Goal: Task Accomplishment & Management: Complete application form

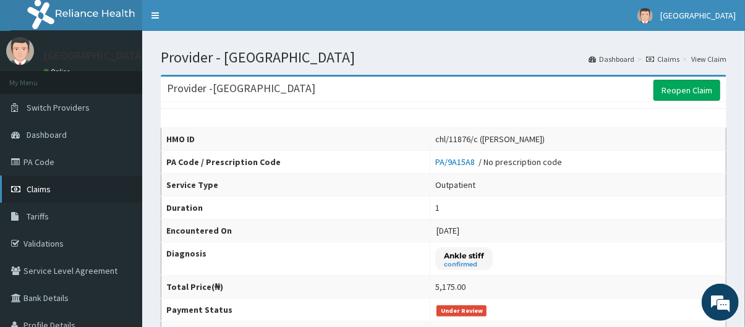
click at [62, 190] on link "Claims" at bounding box center [71, 189] width 142 height 27
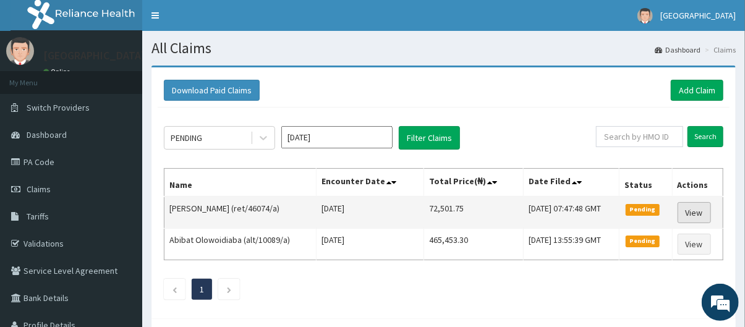
click at [696, 204] on link "View" at bounding box center [694, 212] width 33 height 21
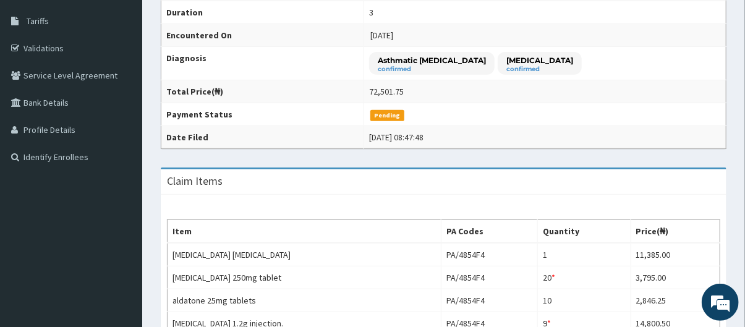
scroll to position [67, 0]
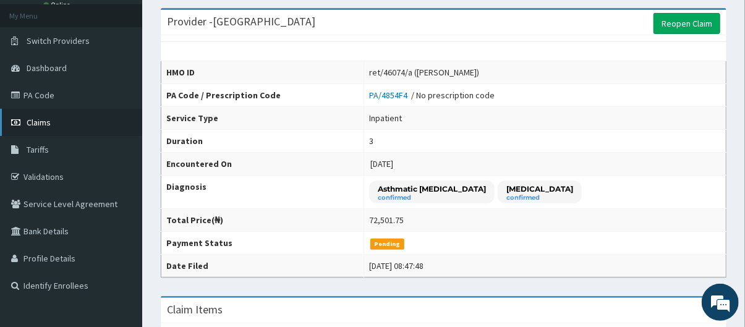
click at [50, 119] on span "Claims" at bounding box center [39, 122] width 24 height 11
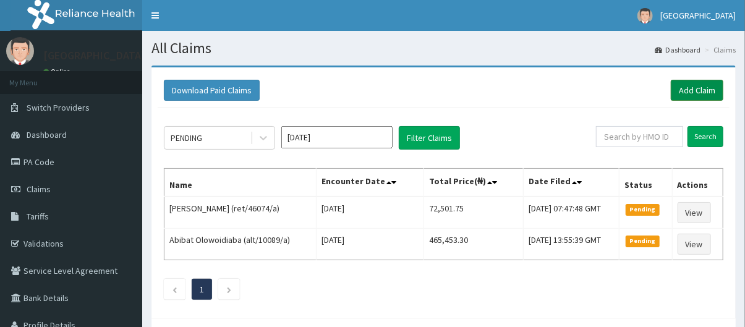
click at [707, 91] on link "Add Claim" at bounding box center [697, 90] width 53 height 21
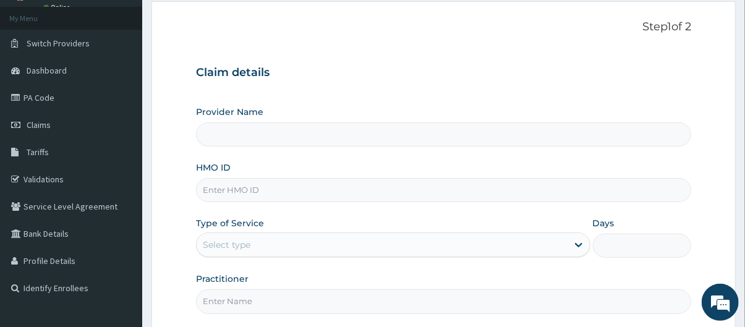
scroll to position [72, 0]
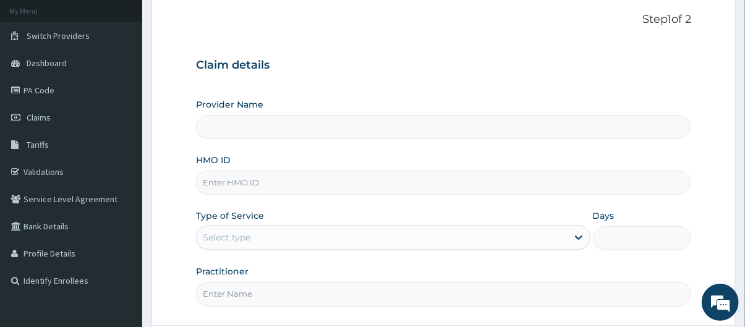
type input "[GEOGRAPHIC_DATA]"
click at [308, 183] on input "HMO ID" at bounding box center [444, 183] width 496 height 24
type input "bof/10005/c"
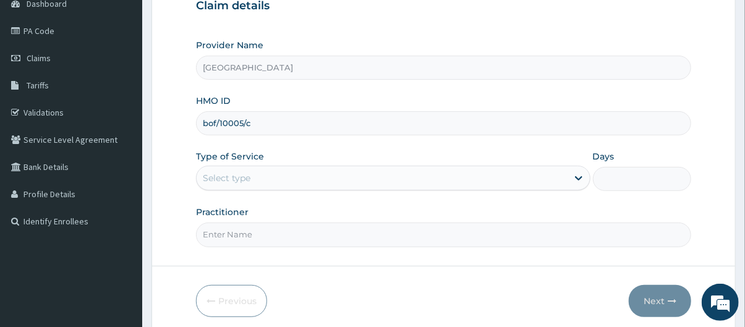
scroll to position [140, 0]
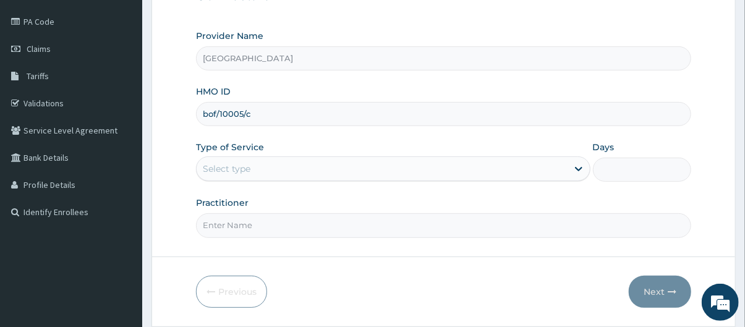
click at [395, 176] on div "Select type" at bounding box center [382, 169] width 371 height 20
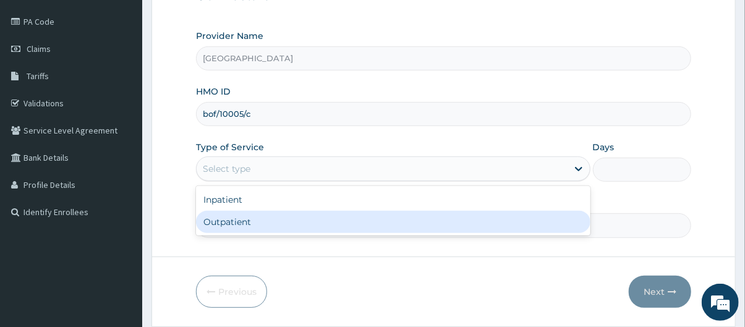
click at [372, 223] on div "Outpatient" at bounding box center [393, 222] width 394 height 22
type input "1"
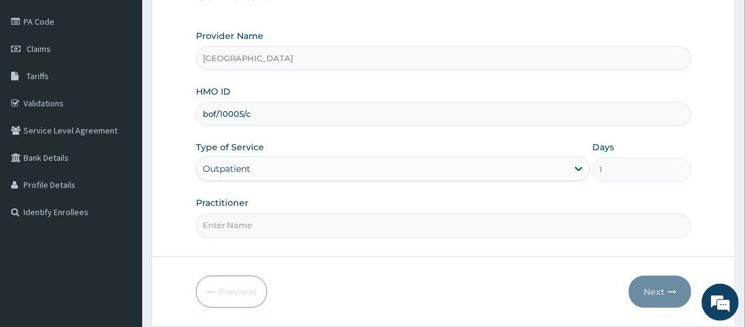
click at [360, 214] on input "Practitioner" at bounding box center [444, 225] width 496 height 24
type input "Dr. Adeniyi"
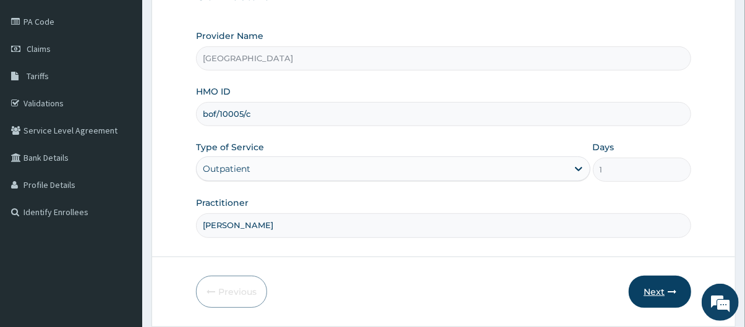
click at [660, 284] on button "Next" at bounding box center [660, 292] width 62 height 32
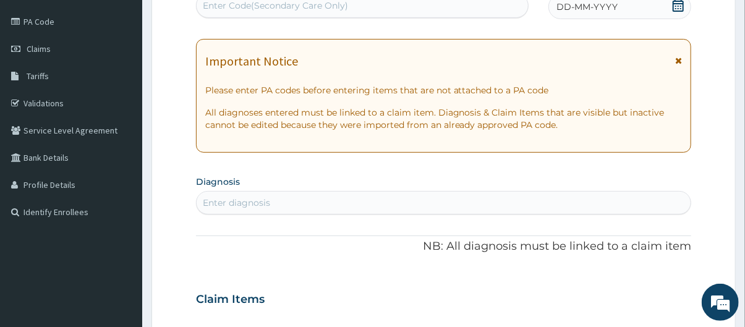
click at [617, 8] on div "DD-MM-YYYY" at bounding box center [619, 6] width 143 height 25
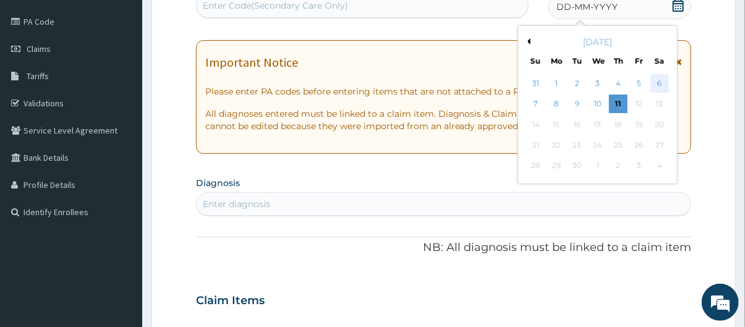
click at [654, 76] on div "6" at bounding box center [659, 83] width 19 height 19
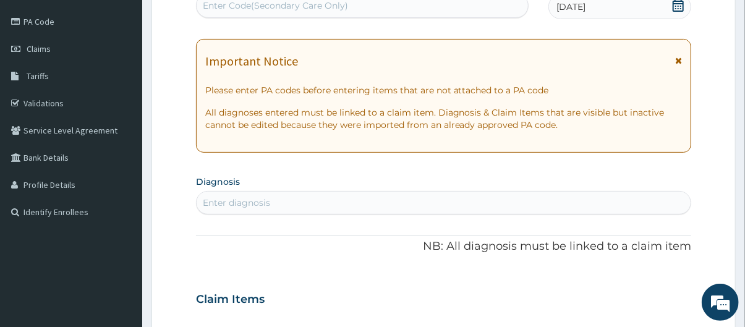
click at [359, 202] on div "Enter diagnosis" at bounding box center [444, 203] width 495 height 20
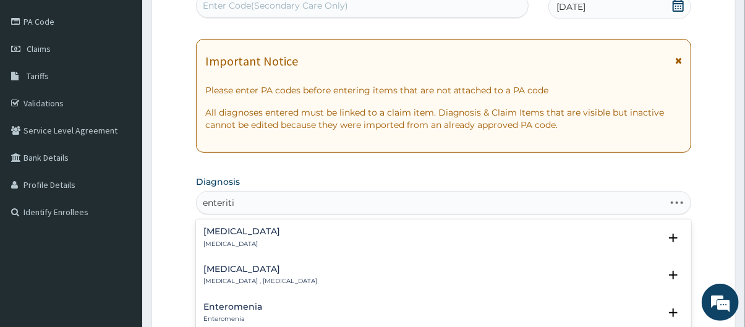
type input "enteritis"
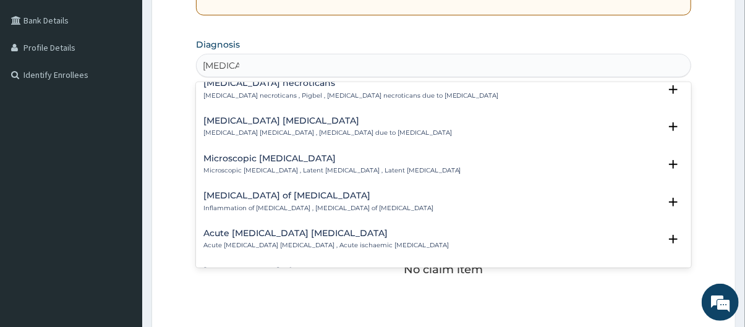
scroll to position [148, 0]
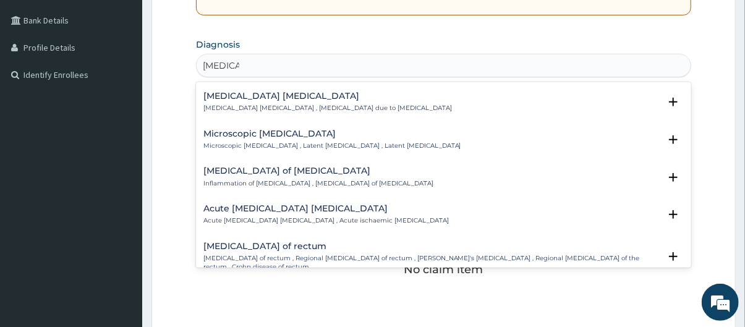
click at [362, 182] on div "Enteritis of intestine Inflammation of intestine , Enteritis of intestine" at bounding box center [443, 177] width 481 height 22
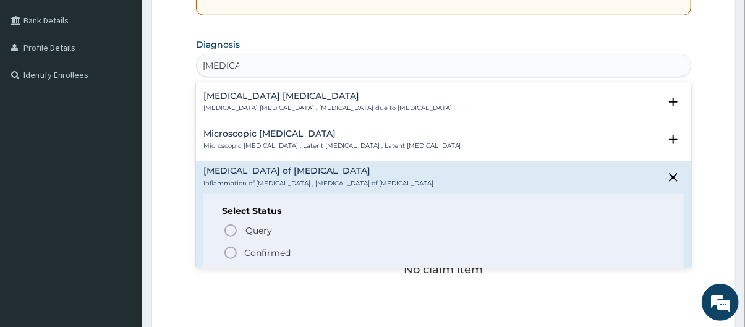
click at [270, 255] on p "Confirmed" at bounding box center [267, 253] width 46 height 12
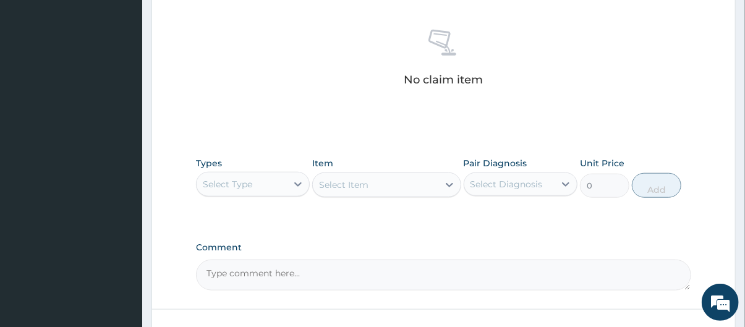
scroll to position [563, 0]
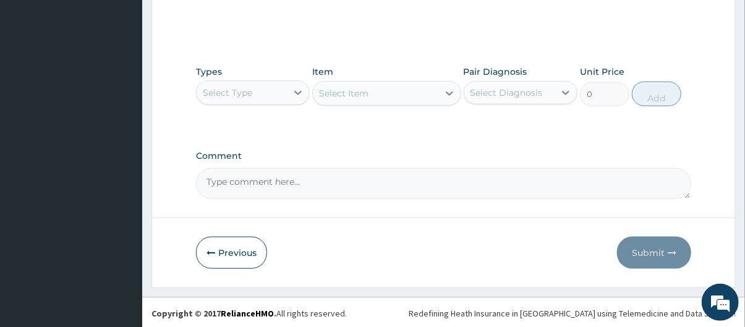
click at [281, 84] on div "Select Type" at bounding box center [242, 93] width 90 height 20
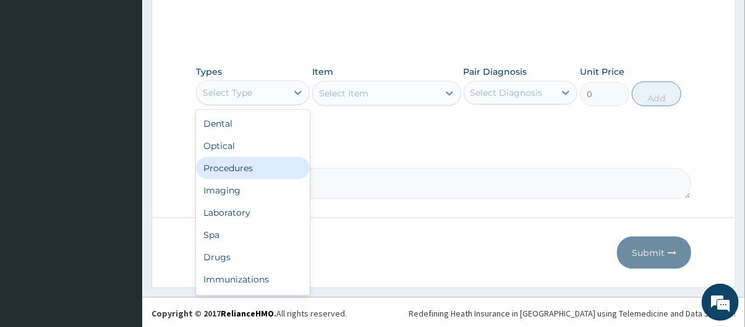
click at [266, 163] on div "Procedures" at bounding box center [253, 168] width 114 height 22
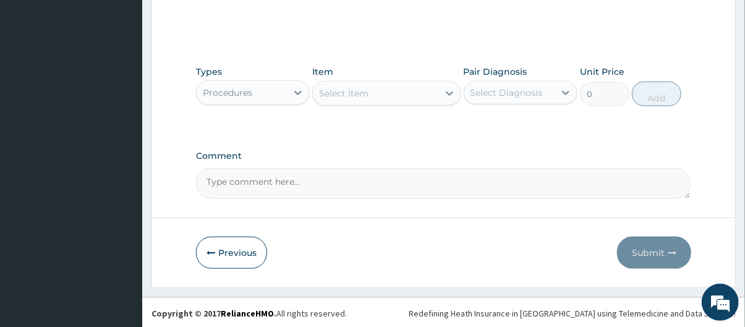
click at [399, 90] on div "Select Item" at bounding box center [375, 93] width 125 height 20
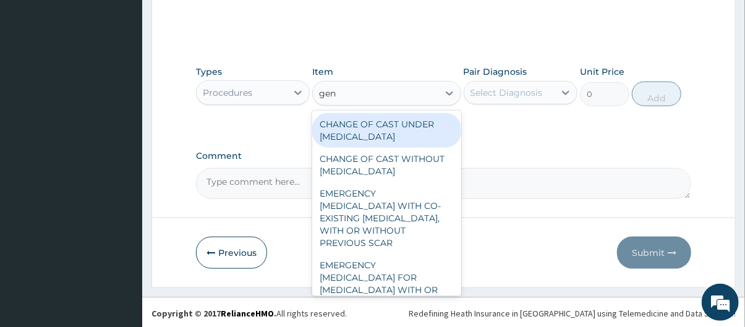
type input "gene"
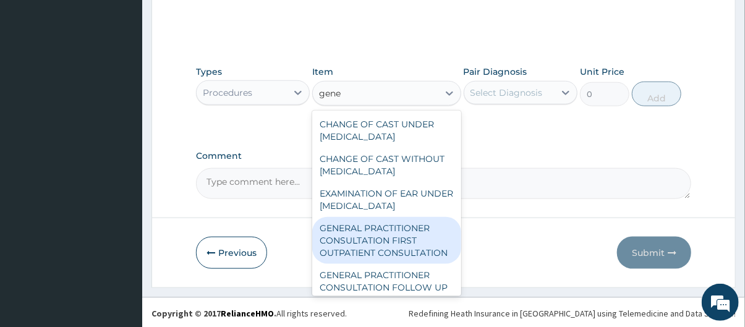
click at [407, 249] on div "GENERAL PRACTITIONER CONSULTATION FIRST OUTPATIENT CONSULTATION" at bounding box center [386, 240] width 148 height 47
type input "3795"
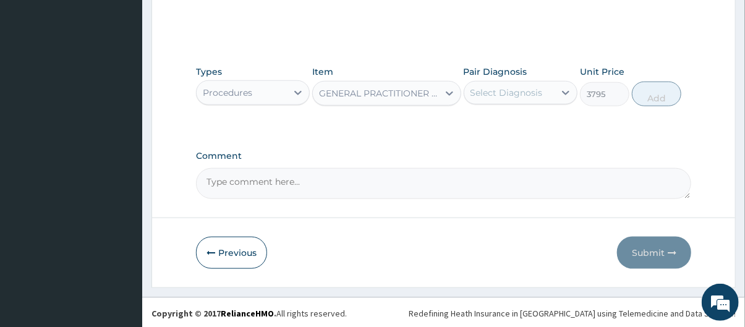
click at [516, 95] on div "Select Diagnosis" at bounding box center [506, 93] width 72 height 12
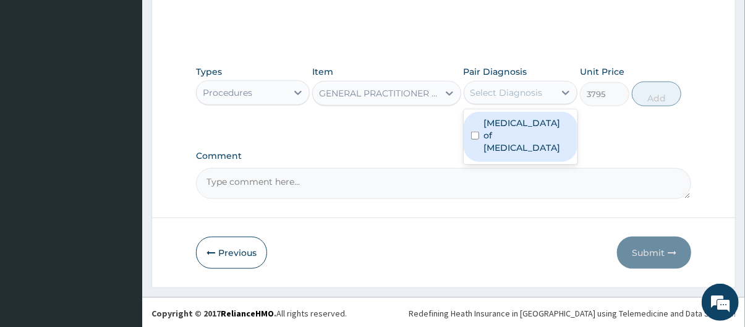
click at [527, 130] on label "Enteritis of intestine" at bounding box center [527, 135] width 86 height 37
checkbox input "true"
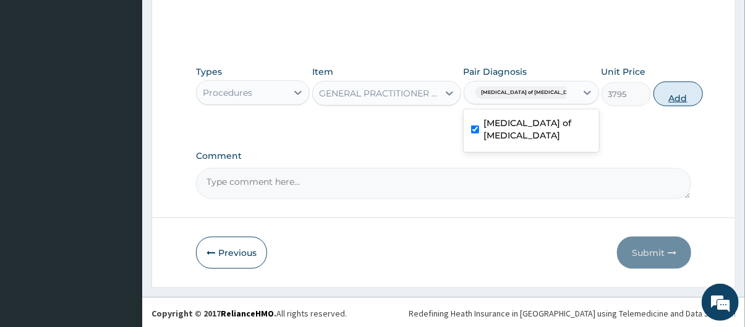
click at [653, 88] on button "Add" at bounding box center [677, 94] width 49 height 25
type input "0"
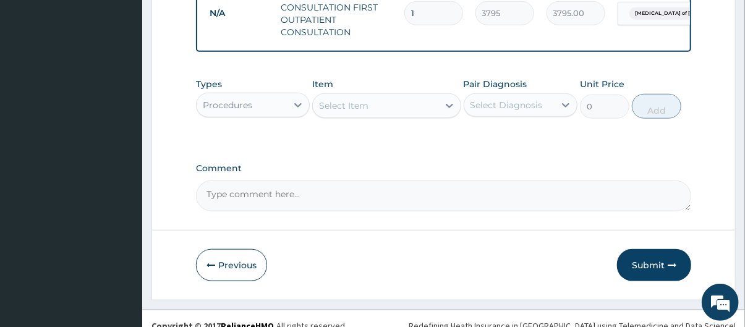
click at [263, 114] on div "Procedures" at bounding box center [242, 105] width 90 height 20
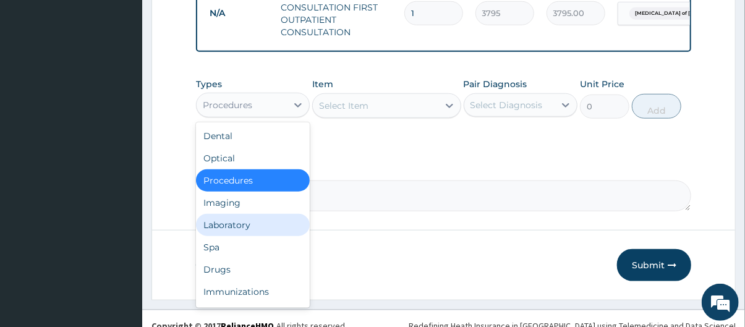
click at [244, 233] on div "Laboratory" at bounding box center [253, 225] width 114 height 22
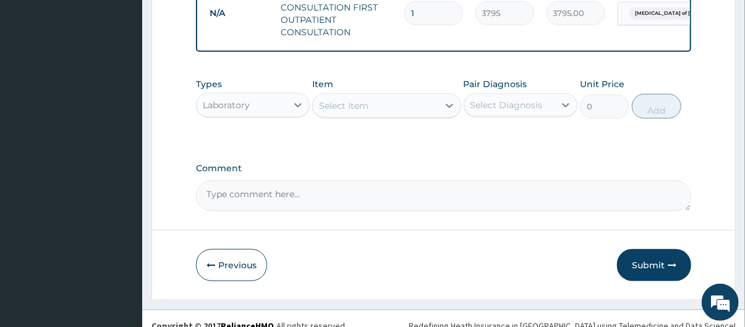
click at [378, 114] on div "Select Item" at bounding box center [375, 106] width 125 height 20
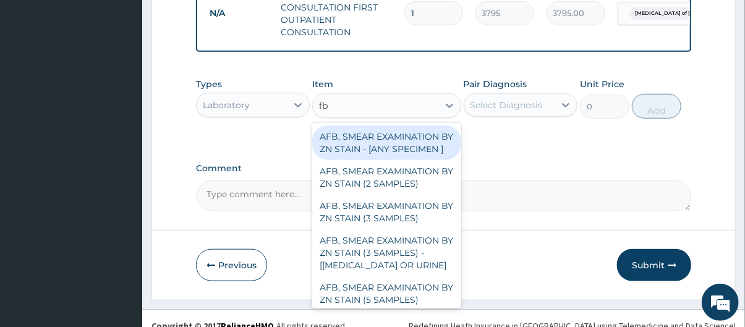
type input "fbc"
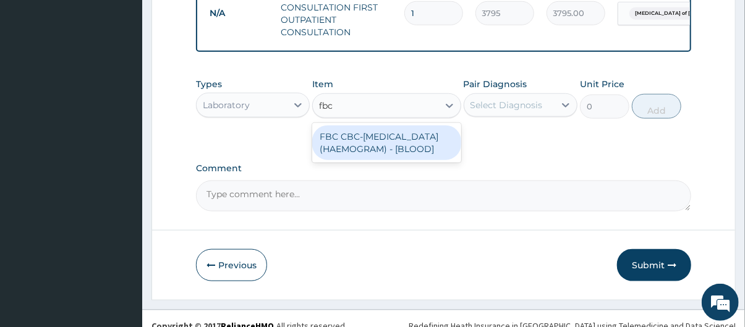
click at [398, 157] on div "FBC CBC-COMPLETE BLOOD COUNT (HAEMOGRAM) - [BLOOD]" at bounding box center [386, 142] width 148 height 35
type input "4600"
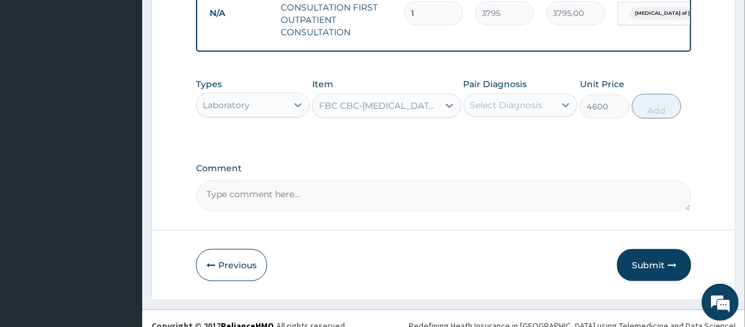
click at [540, 111] on div "Select Diagnosis" at bounding box center [506, 105] width 72 height 12
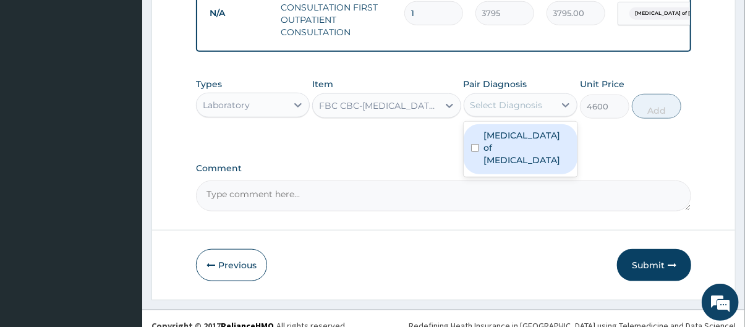
click at [539, 148] on label "[MEDICAL_DATA] of [MEDICAL_DATA]" at bounding box center [527, 147] width 86 height 37
checkbox input "true"
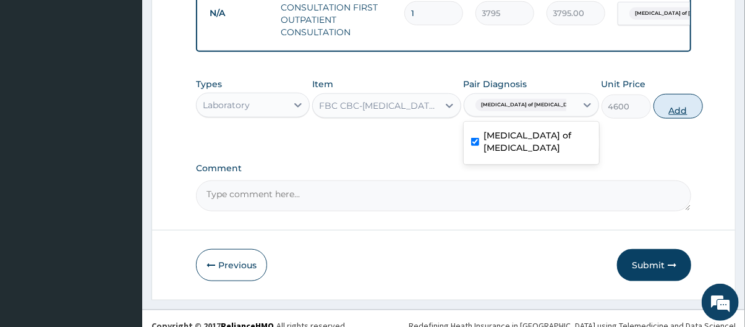
click at [666, 113] on button "Add" at bounding box center [677, 106] width 49 height 25
type input "0"
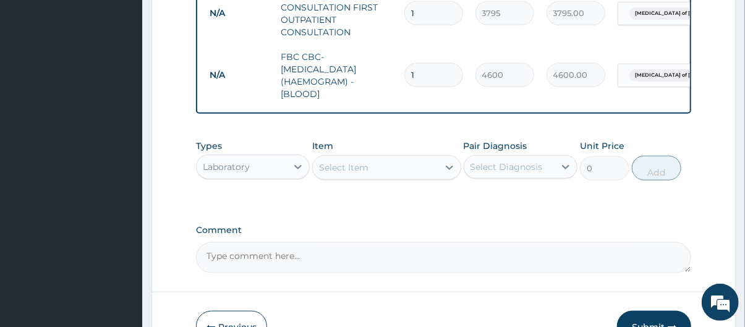
click at [268, 177] on div "Laboratory" at bounding box center [242, 167] width 90 height 20
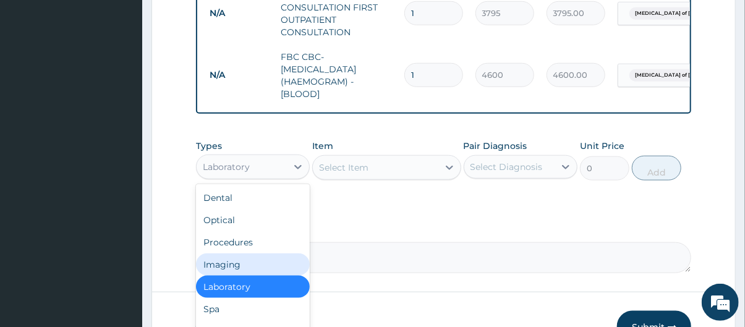
scroll to position [594, 0]
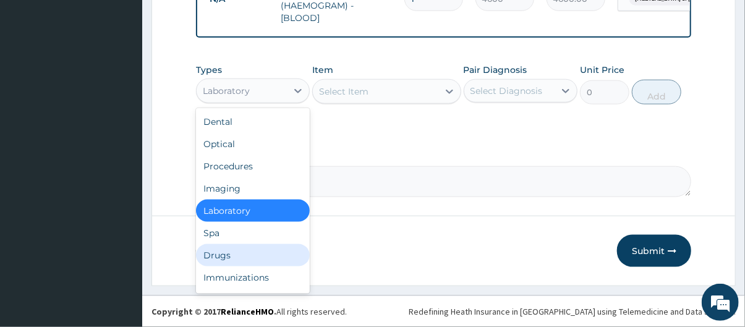
click at [240, 256] on div "Drugs" at bounding box center [253, 255] width 114 height 22
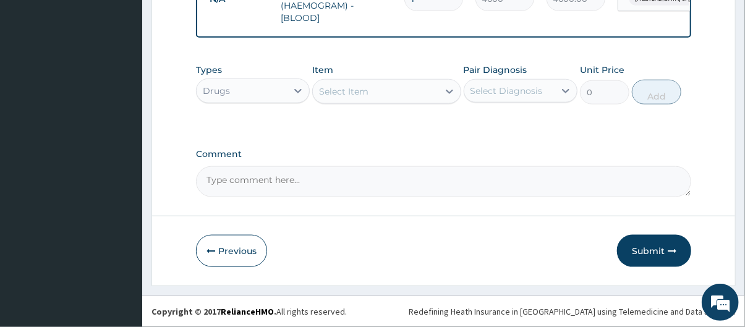
click at [364, 92] on div "Select Item" at bounding box center [343, 91] width 49 height 12
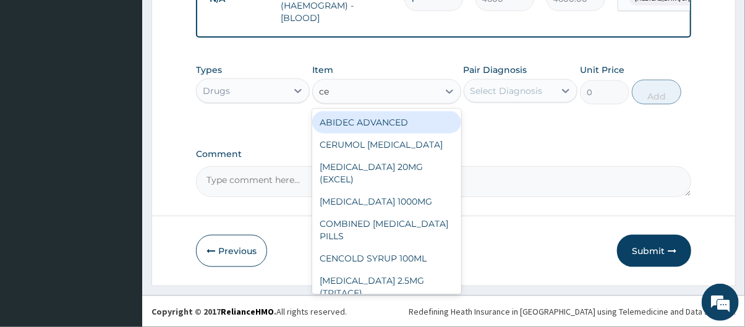
type input "cef"
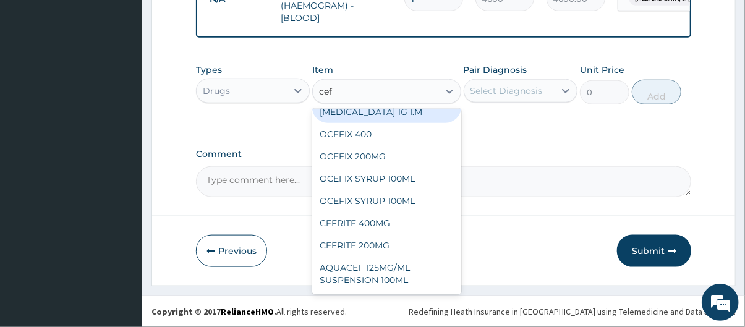
scroll to position [62, 0]
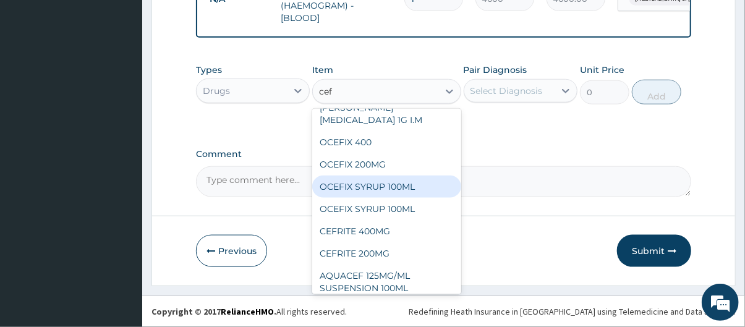
click at [381, 182] on div "OCEFIX SYRUP 100ML" at bounding box center [386, 187] width 148 height 22
type input "2530"
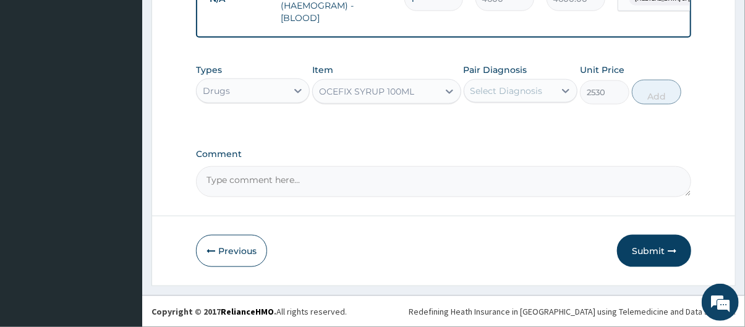
click at [532, 85] on div "Select Diagnosis" at bounding box center [506, 91] width 72 height 12
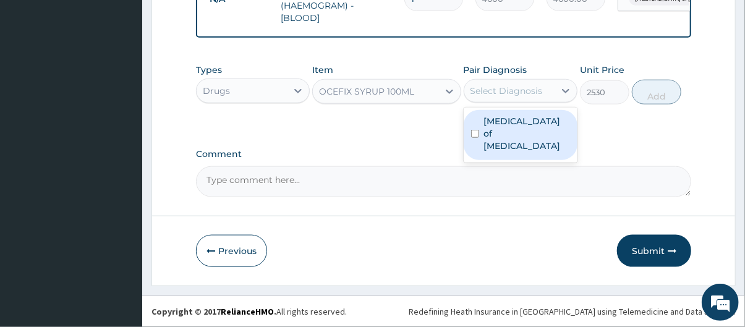
click at [529, 129] on label "[MEDICAL_DATA] of [MEDICAL_DATA]" at bounding box center [527, 133] width 86 height 37
checkbox input "true"
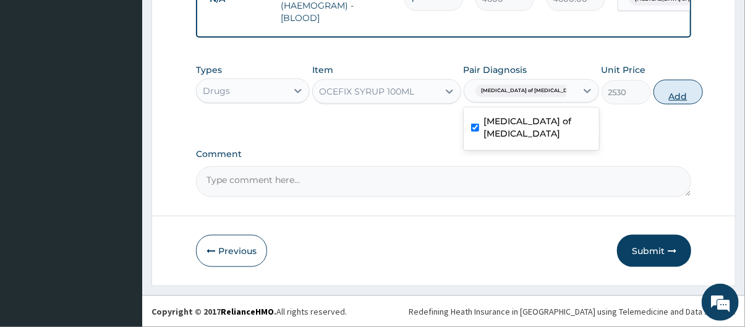
click at [653, 91] on button "Add" at bounding box center [677, 92] width 49 height 25
type input "0"
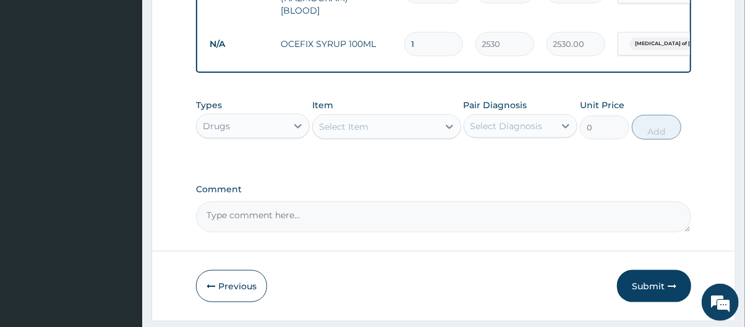
click at [347, 130] on div "Select Item" at bounding box center [343, 127] width 49 height 12
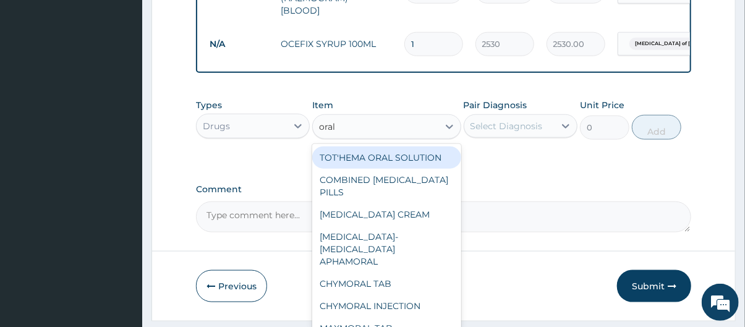
scroll to position [637, 0]
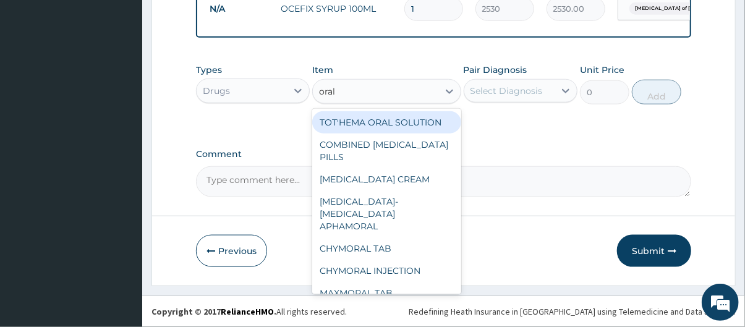
type input "oral s"
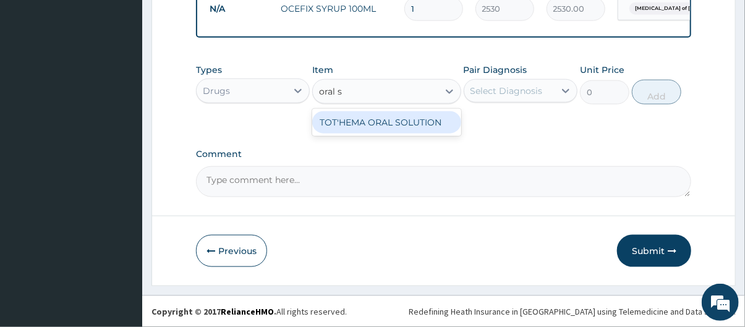
click at [411, 122] on div "TOT'HEMA ORAL SOLUTION" at bounding box center [386, 122] width 148 height 22
type input "759"
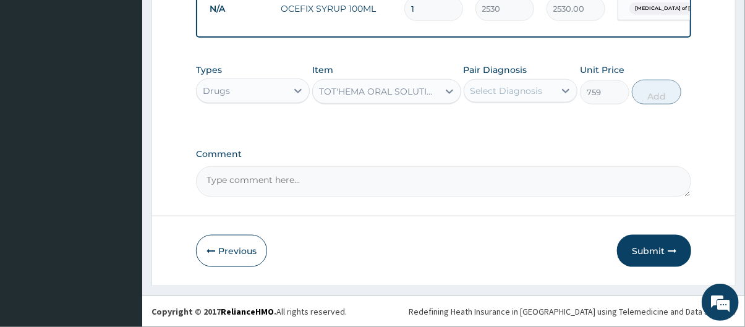
click at [507, 93] on div "Select Diagnosis" at bounding box center [506, 91] width 72 height 12
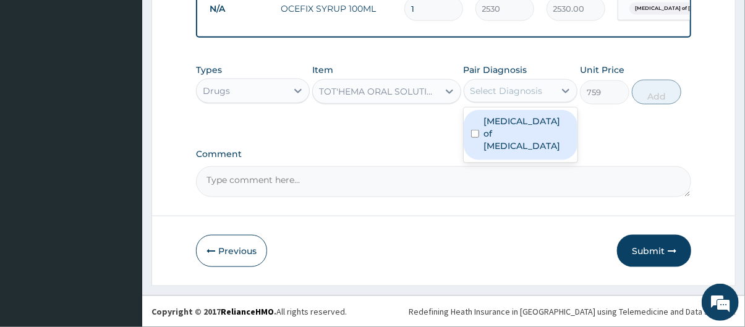
click at [520, 127] on label "Enteritis of intestine" at bounding box center [527, 133] width 86 height 37
checkbox input "true"
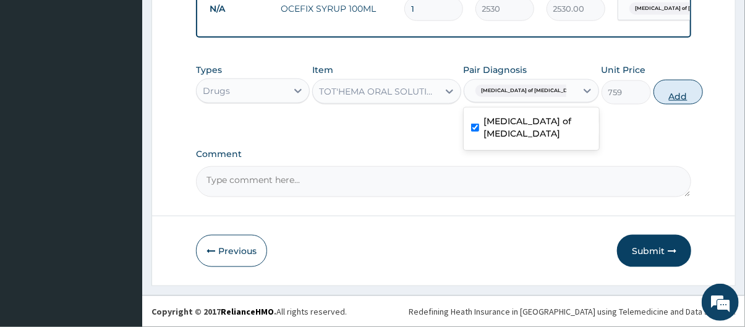
click at [661, 95] on button "Add" at bounding box center [677, 92] width 49 height 25
type input "0"
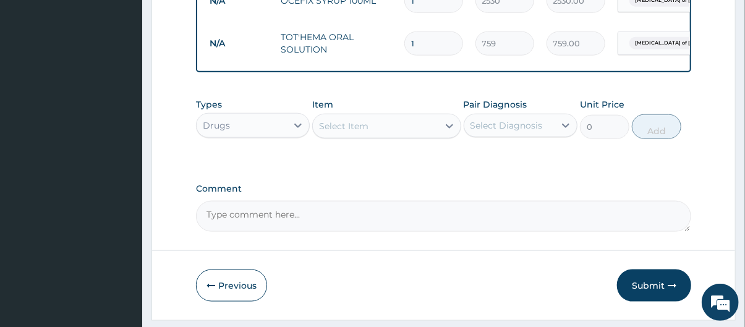
click at [373, 136] on div "Select Item" at bounding box center [375, 126] width 125 height 20
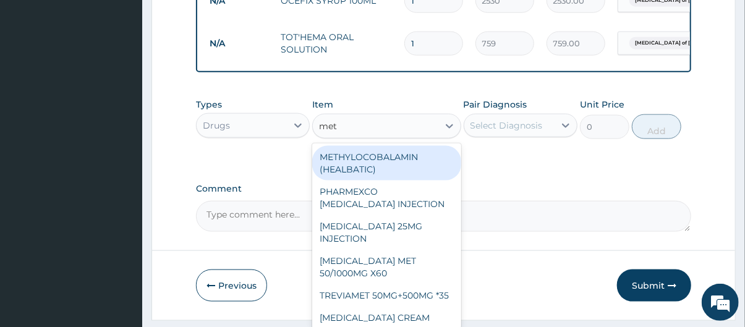
type input "meto"
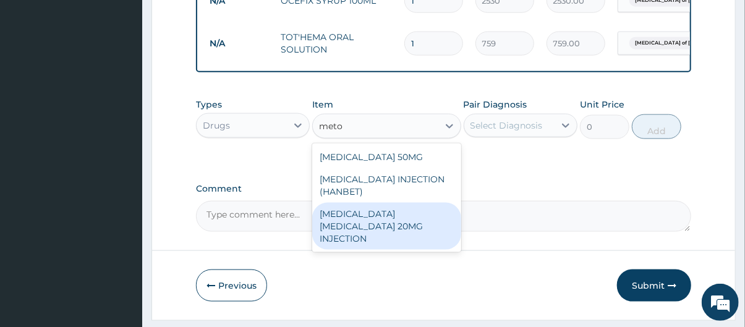
click at [376, 245] on div "[MEDICAL_DATA] [MEDICAL_DATA] 20MG INJECTION" at bounding box center [386, 226] width 148 height 47
type input "88.55"
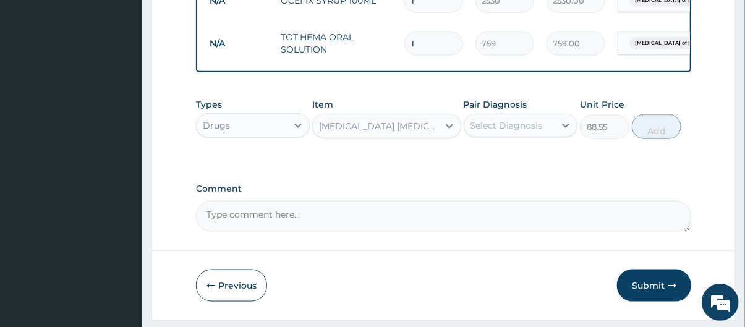
click at [515, 132] on div "Select Diagnosis" at bounding box center [506, 125] width 72 height 12
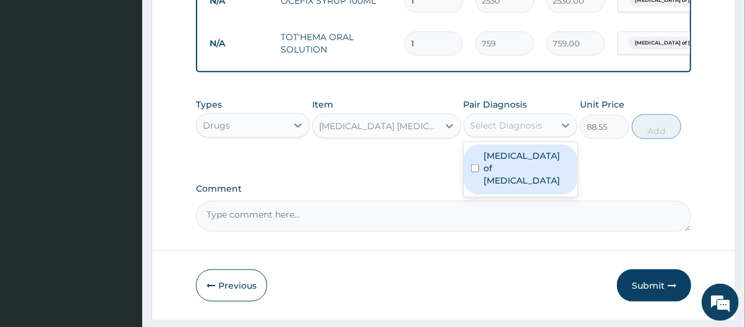
click at [519, 175] on label "[MEDICAL_DATA] of [MEDICAL_DATA]" at bounding box center [527, 168] width 86 height 37
checkbox input "true"
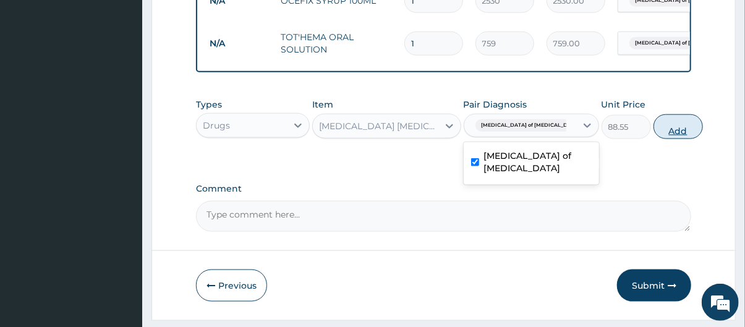
click at [668, 135] on button "Add" at bounding box center [677, 126] width 49 height 25
type input "0"
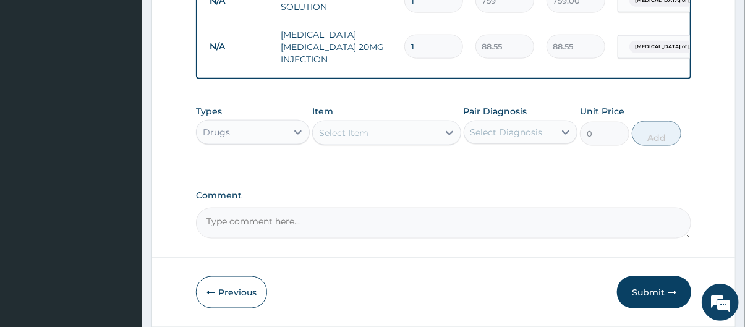
scroll to position [730, 0]
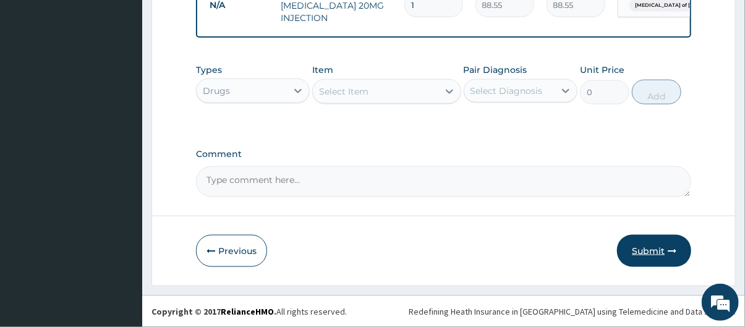
click at [655, 260] on button "Submit" at bounding box center [654, 251] width 74 height 32
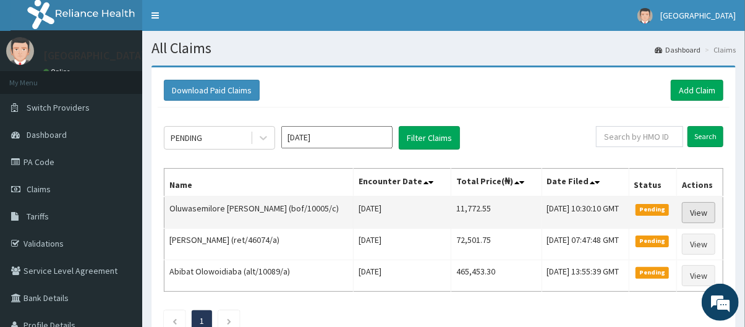
click at [702, 215] on link "View" at bounding box center [698, 212] width 33 height 21
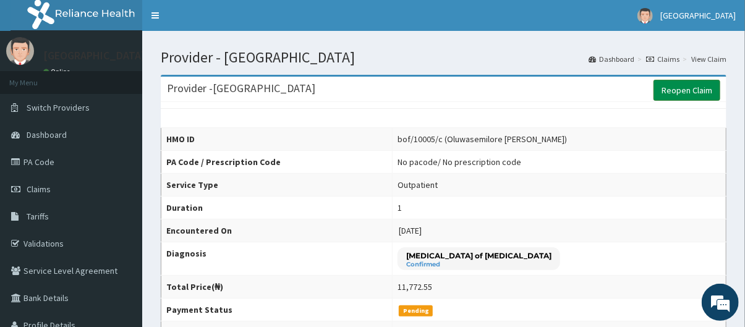
click at [676, 91] on link "Reopen Claim" at bounding box center [686, 90] width 67 height 21
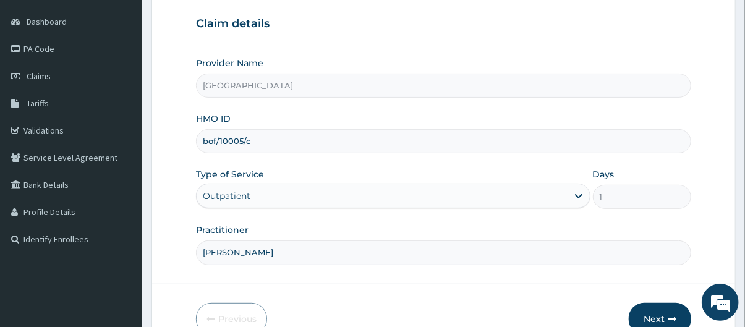
scroll to position [180, 0]
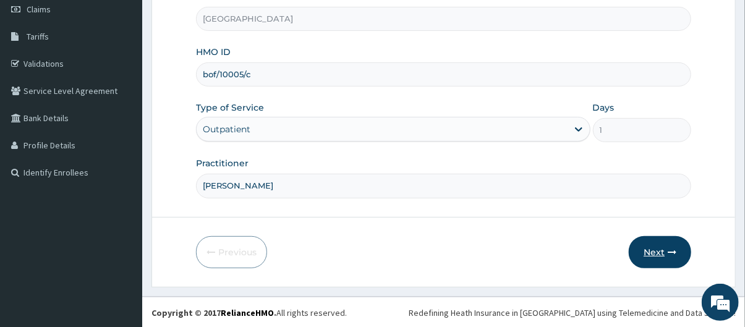
click at [657, 258] on button "Next" at bounding box center [660, 252] width 62 height 32
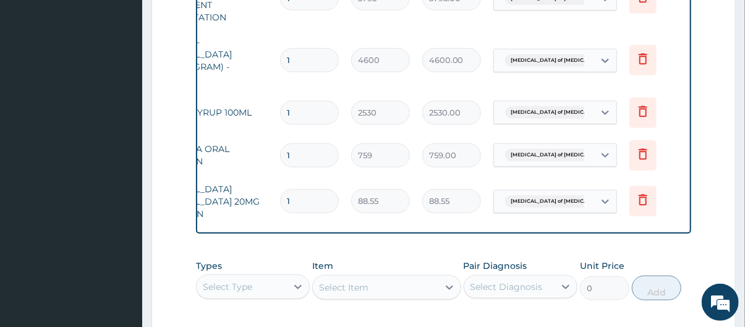
scroll to position [0, 0]
click at [641, 208] on icon at bounding box center [642, 201] width 27 height 30
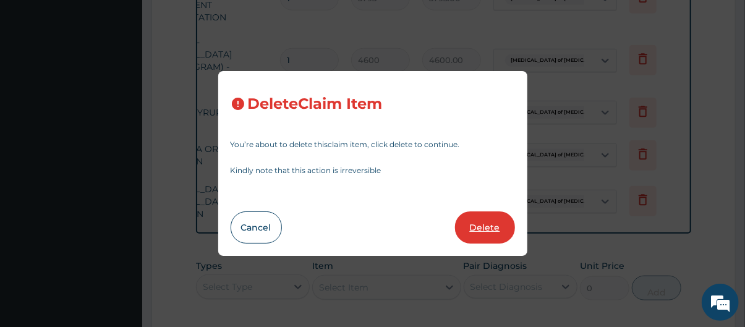
click at [486, 229] on button "Delete" at bounding box center [485, 227] width 60 height 32
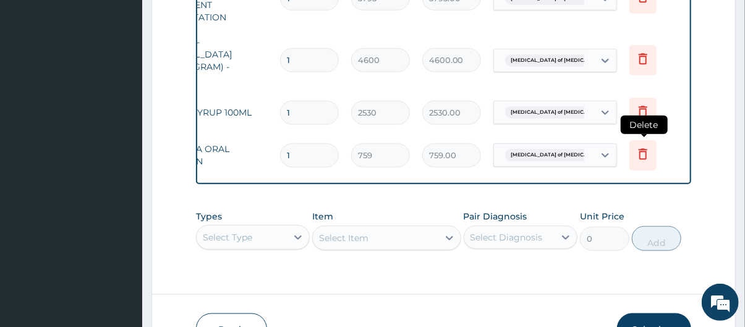
click at [639, 154] on icon at bounding box center [643, 153] width 9 height 11
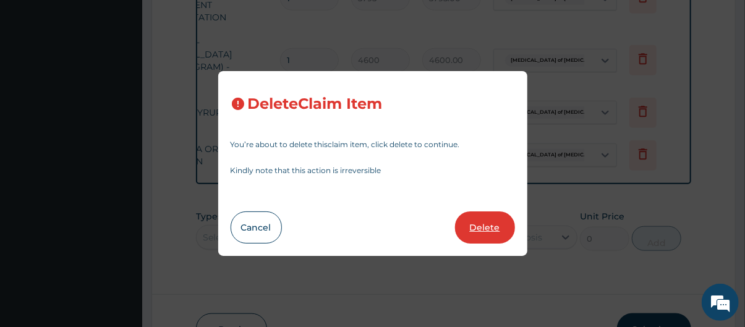
click at [479, 218] on button "Delete" at bounding box center [485, 227] width 60 height 32
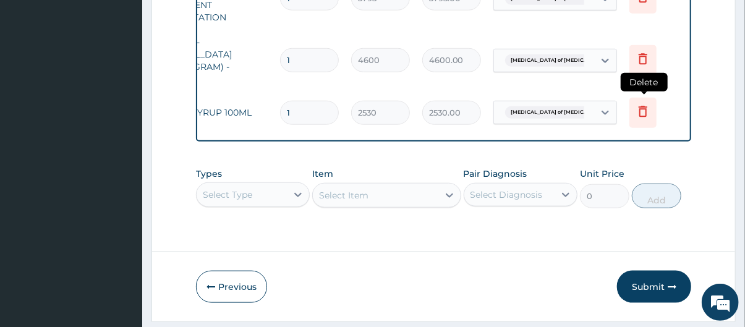
click at [642, 111] on icon at bounding box center [643, 111] width 15 height 15
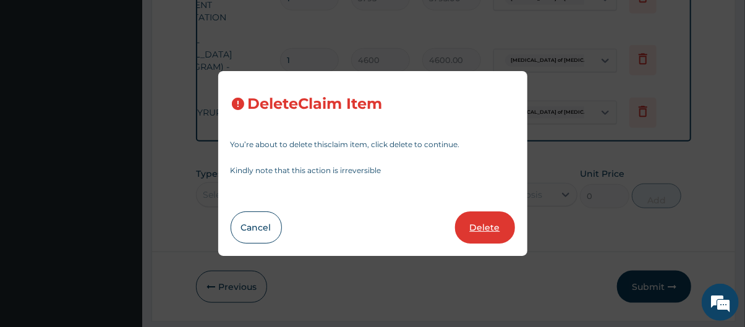
click at [484, 235] on button "Delete" at bounding box center [485, 227] width 60 height 32
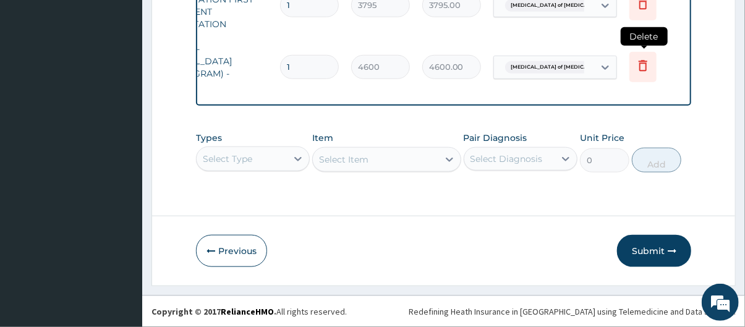
click at [643, 70] on icon at bounding box center [642, 67] width 27 height 30
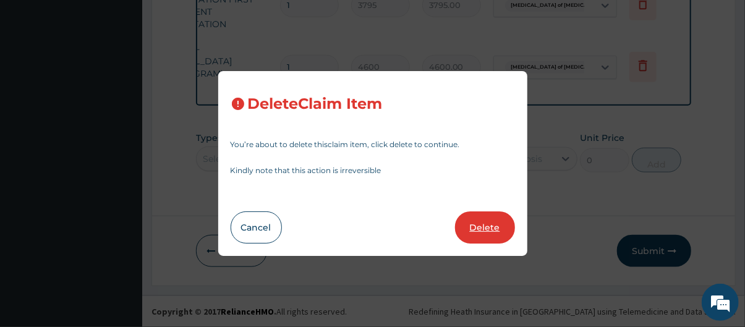
click at [479, 228] on button "Delete" at bounding box center [485, 227] width 60 height 32
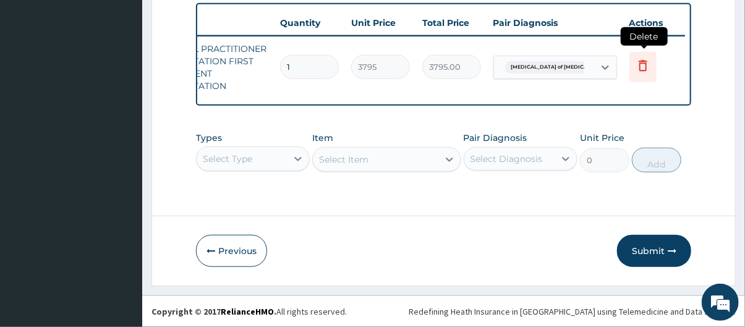
click at [642, 61] on icon at bounding box center [643, 65] width 15 height 15
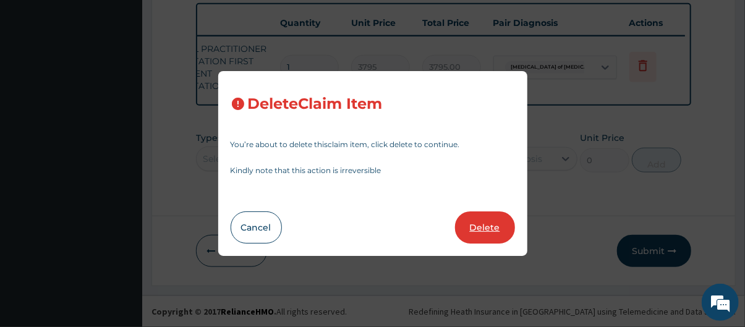
click at [487, 221] on button "Delete" at bounding box center [485, 227] width 60 height 32
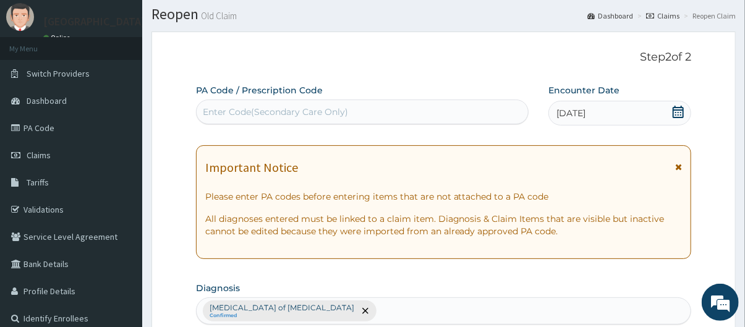
scroll to position [0, 0]
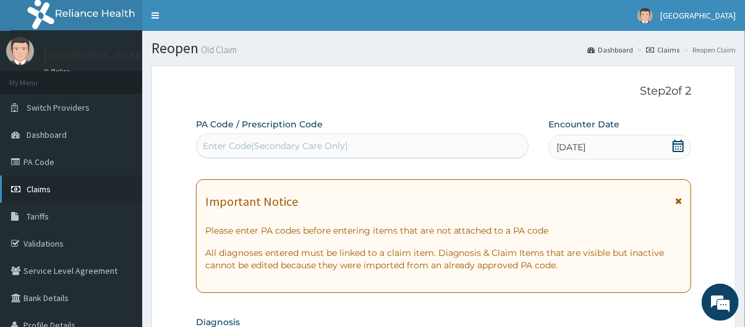
click at [73, 188] on link "Claims" at bounding box center [71, 189] width 142 height 27
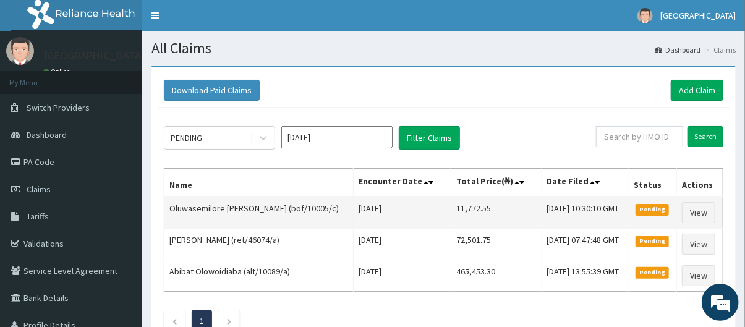
click at [652, 211] on span "Pending" at bounding box center [653, 209] width 34 height 11
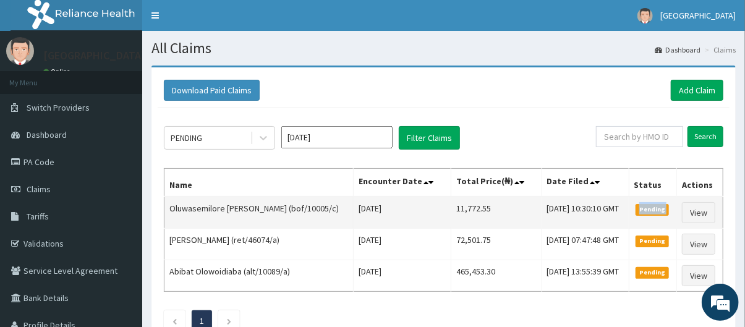
click at [652, 211] on span "Pending" at bounding box center [653, 209] width 34 height 11
click at [542, 219] on td "[DATE] 10:30:10 GMT" at bounding box center [585, 213] width 87 height 32
click at [699, 209] on link "View" at bounding box center [698, 212] width 33 height 21
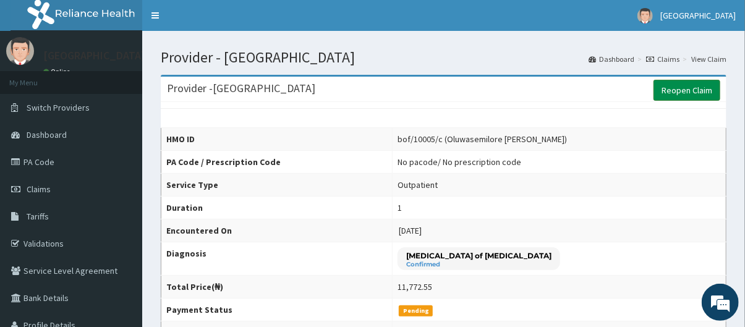
click at [666, 98] on link "Reopen Claim" at bounding box center [686, 90] width 67 height 21
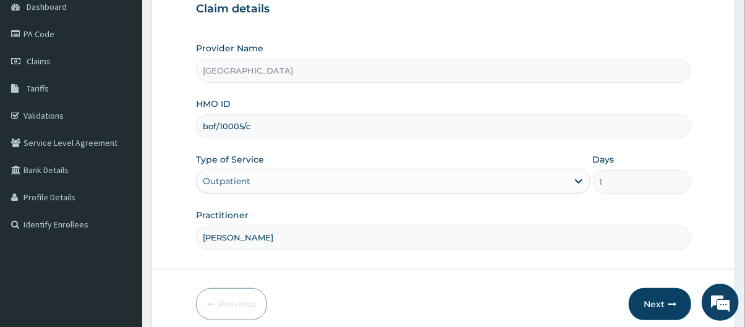
scroll to position [180, 0]
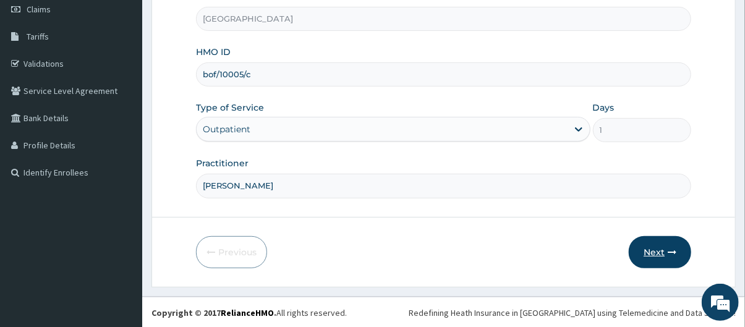
click at [656, 258] on button "Next" at bounding box center [660, 252] width 62 height 32
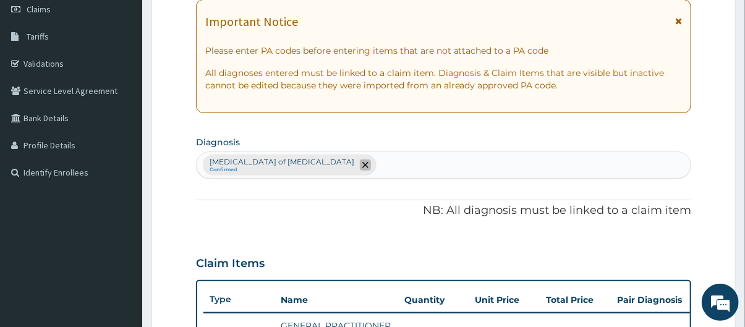
click at [362, 166] on icon "remove selection option" at bounding box center [365, 165] width 6 height 6
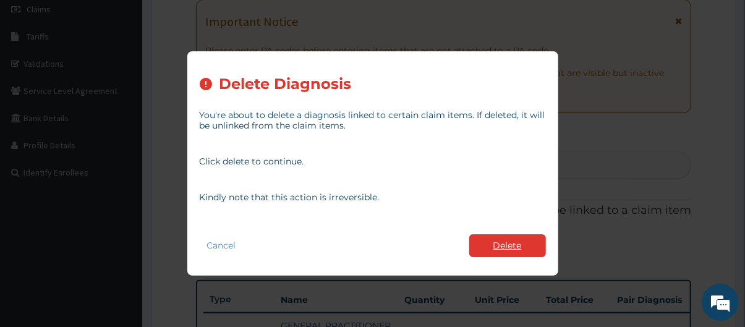
click at [489, 250] on button "Delete" at bounding box center [507, 245] width 77 height 23
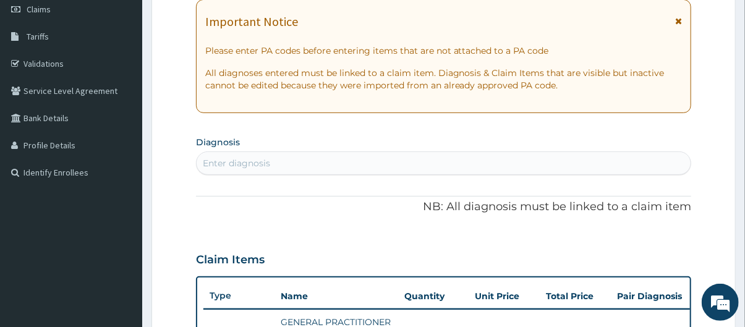
scroll to position [0, 0]
click at [247, 164] on div "Enter diagnosis" at bounding box center [236, 163] width 67 height 12
type input "g"
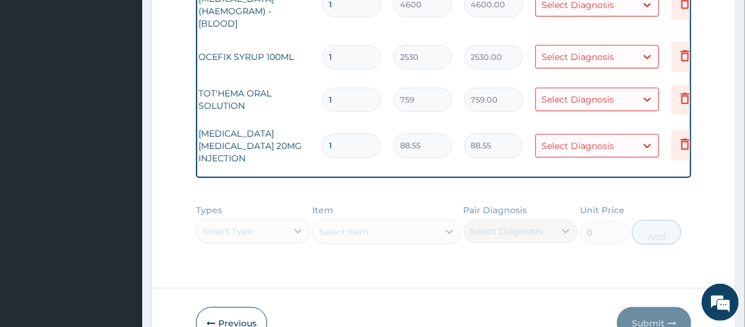
scroll to position [0, 124]
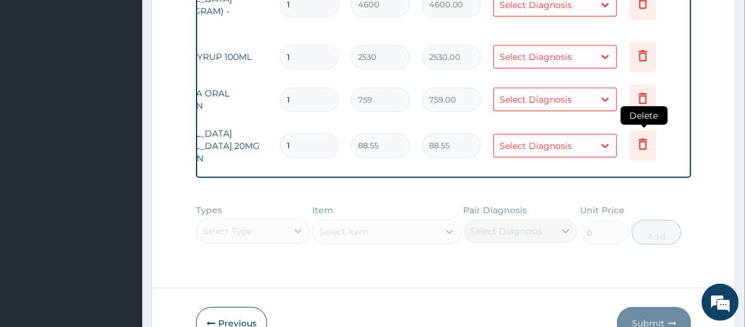
click at [646, 148] on icon at bounding box center [643, 144] width 15 height 15
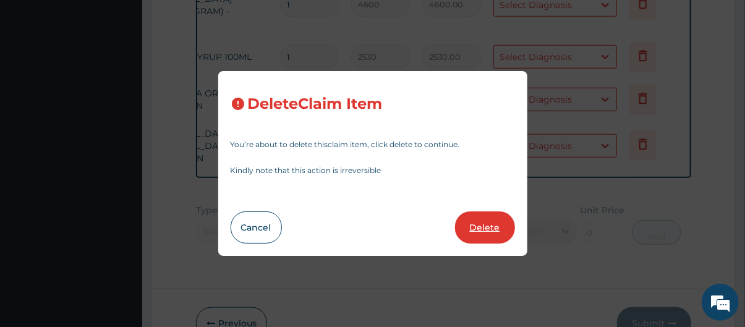
click at [491, 221] on button "Delete" at bounding box center [485, 227] width 60 height 32
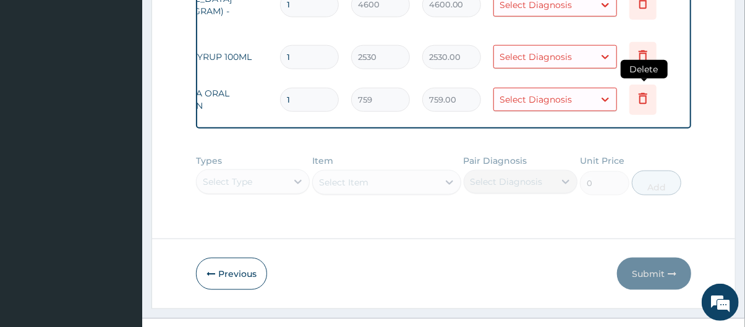
click at [646, 101] on icon at bounding box center [643, 98] width 15 height 15
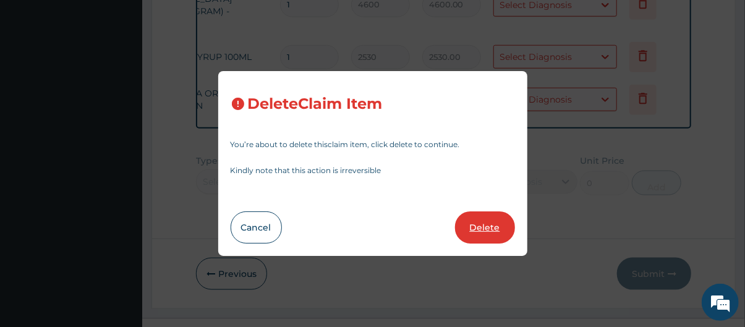
click at [487, 231] on button "Delete" at bounding box center [485, 227] width 60 height 32
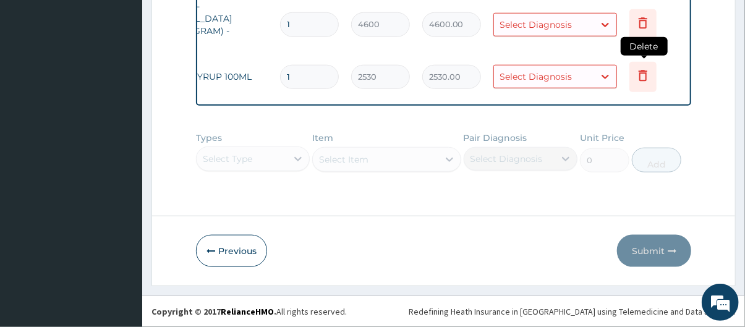
click at [639, 72] on icon at bounding box center [643, 75] width 15 height 15
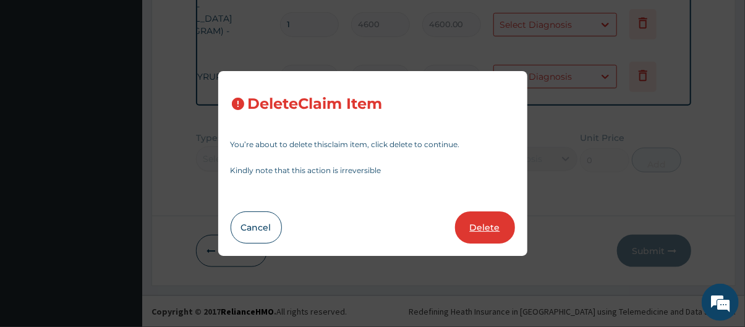
click at [482, 231] on button "Delete" at bounding box center [485, 227] width 60 height 32
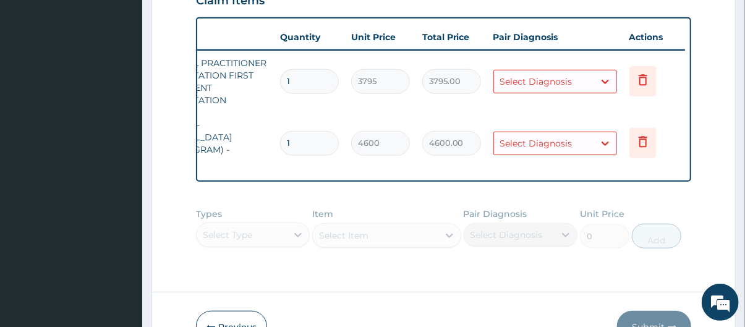
scroll to position [428, 0]
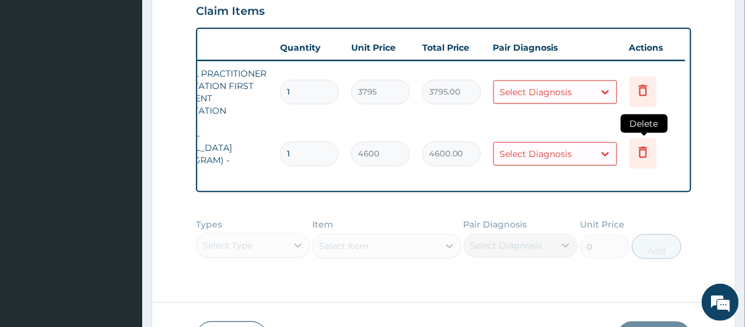
click at [636, 153] on icon at bounding box center [643, 152] width 15 height 15
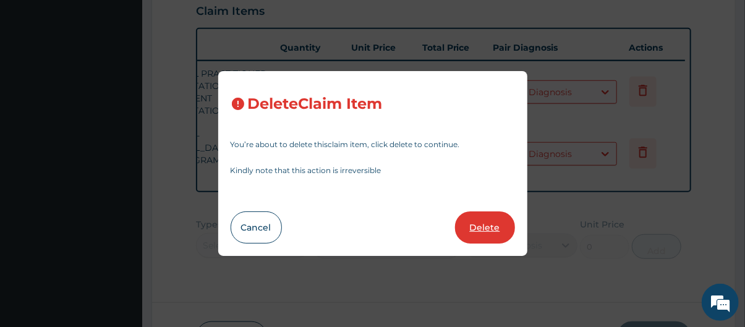
click at [491, 228] on button "Delete" at bounding box center [485, 227] width 60 height 32
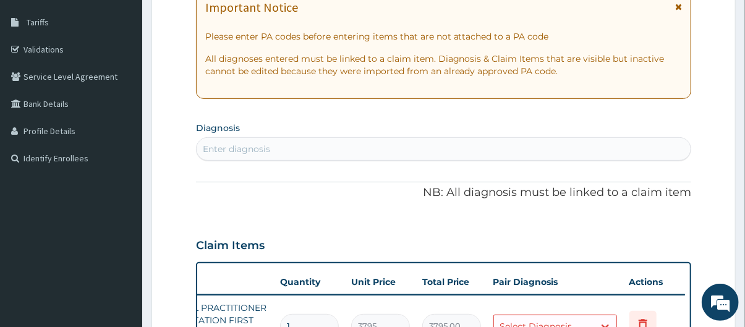
scroll to position [183, 0]
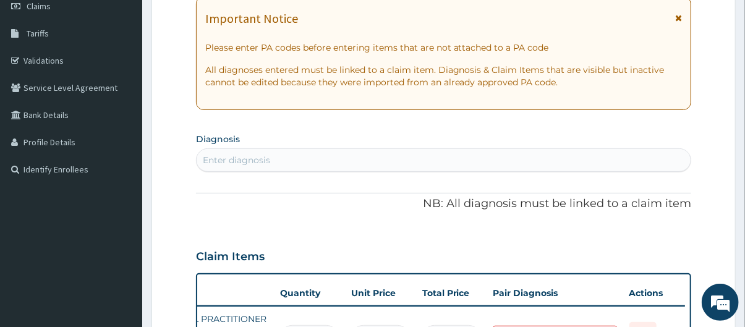
click at [422, 164] on div "Enter diagnosis" at bounding box center [444, 160] width 495 height 20
type input "m"
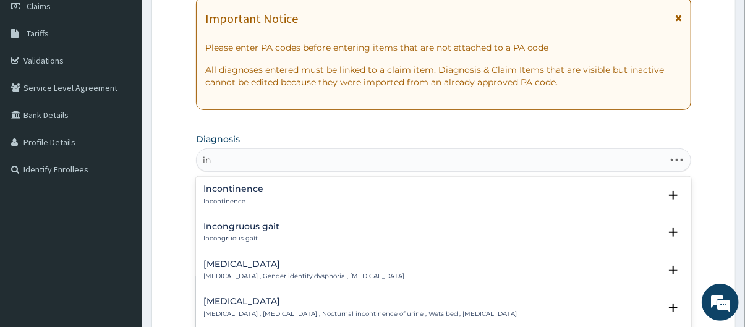
type input "i"
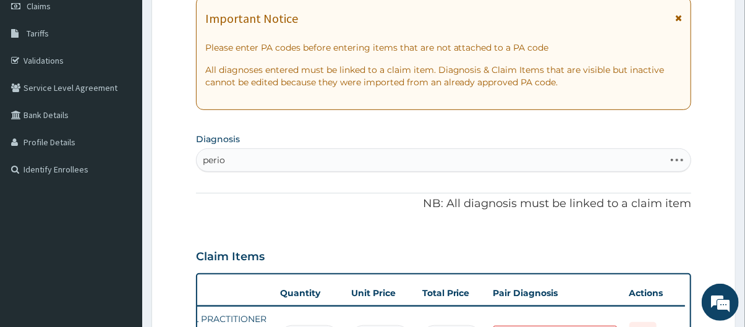
type input "period"
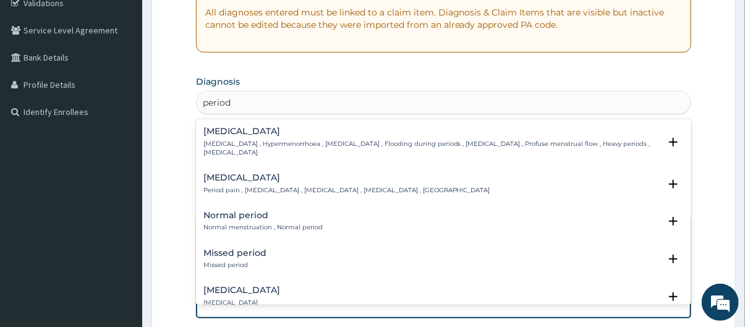
scroll to position [265, 0]
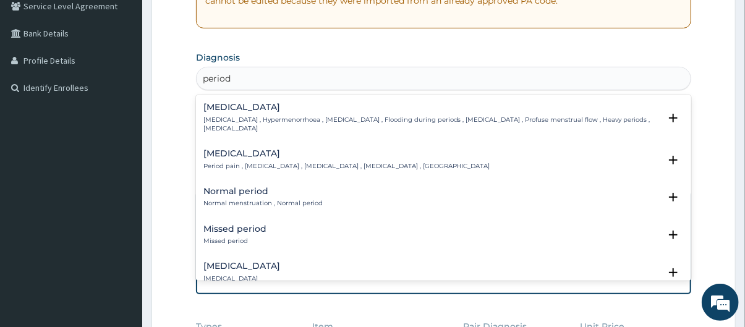
click at [315, 231] on div "Missed period Missed period" at bounding box center [443, 235] width 481 height 22
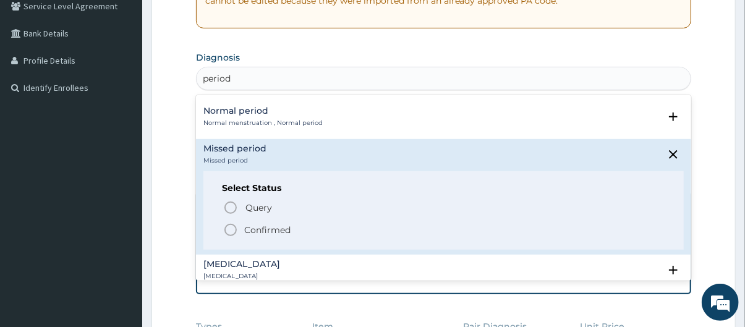
scroll to position [124, 0]
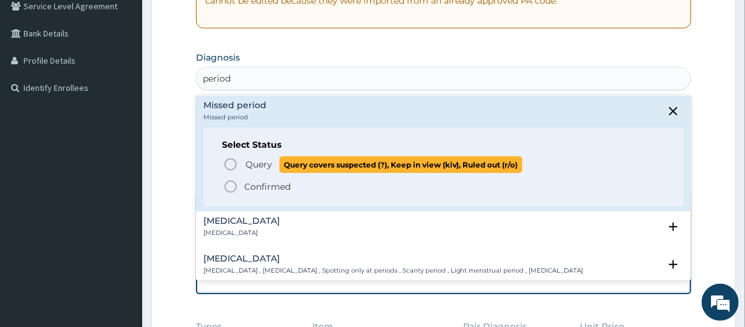
click at [253, 163] on span "Query" at bounding box center [258, 164] width 27 height 12
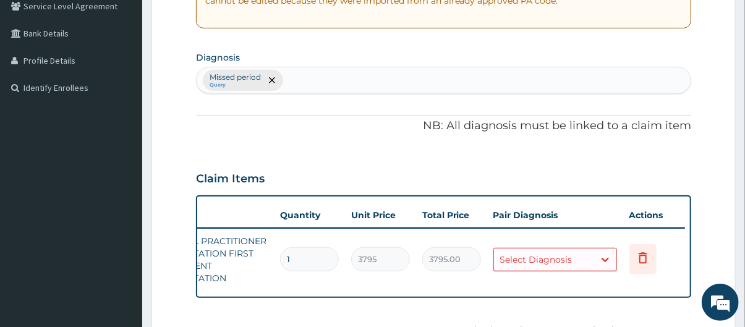
click at [581, 259] on div "Select Diagnosis" at bounding box center [544, 260] width 100 height 20
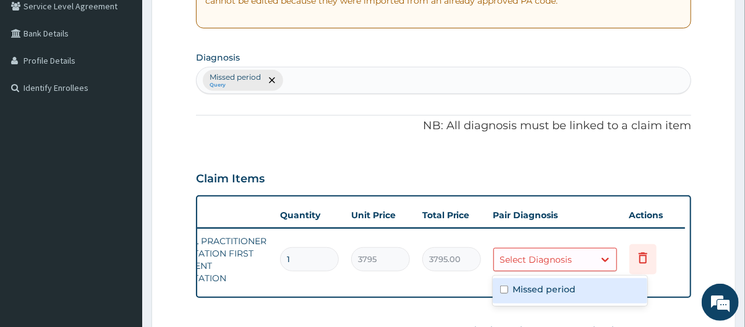
click at [566, 285] on label "Missed period" at bounding box center [544, 289] width 63 height 12
checkbox input "true"
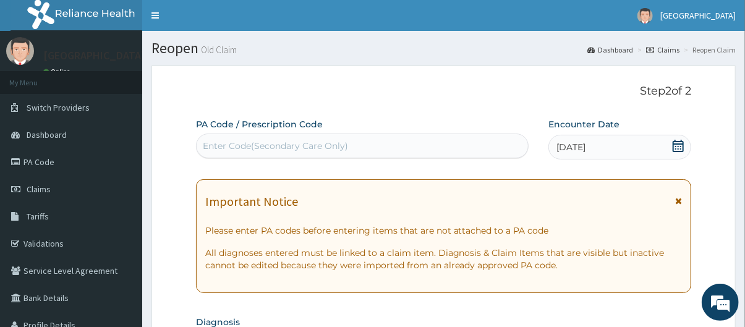
scroll to position [0, 0]
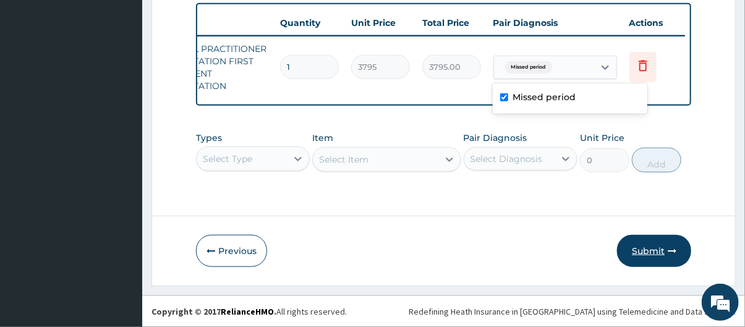
click at [657, 250] on button "Submit" at bounding box center [654, 251] width 74 height 32
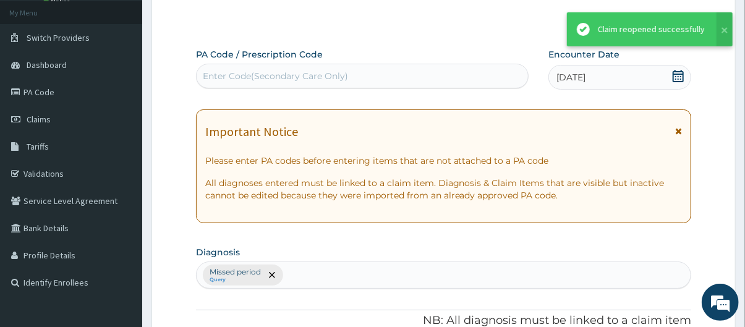
scroll to position [464, 0]
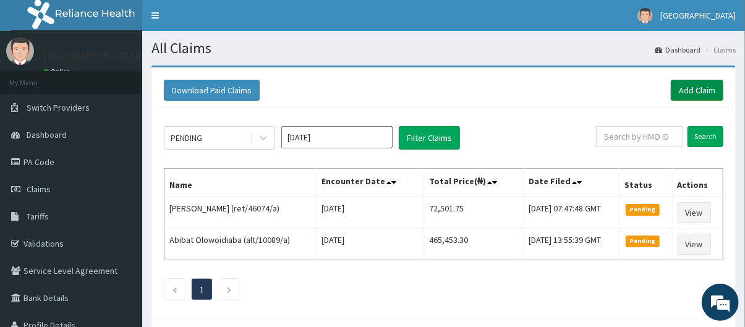
click at [708, 91] on link "Add Claim" at bounding box center [697, 90] width 53 height 21
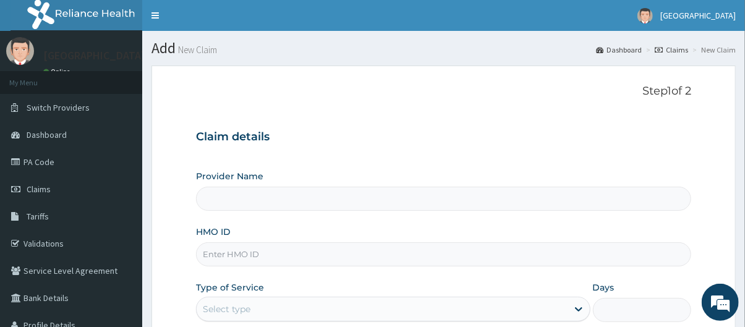
type input "[GEOGRAPHIC_DATA]"
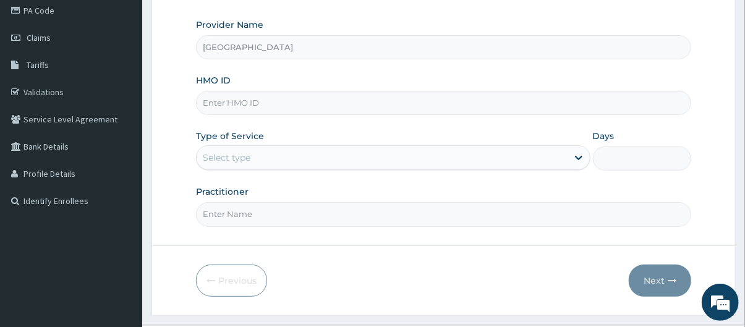
scroll to position [169, 0]
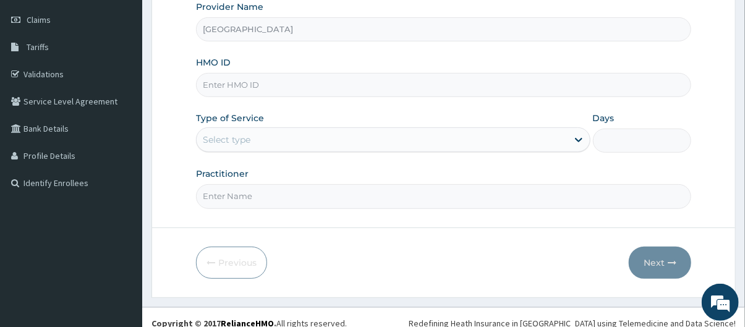
click at [369, 87] on input "HMO ID" at bounding box center [444, 85] width 496 height 24
type input "nbc/11210/c"
click at [350, 140] on div "Select type" at bounding box center [382, 140] width 371 height 20
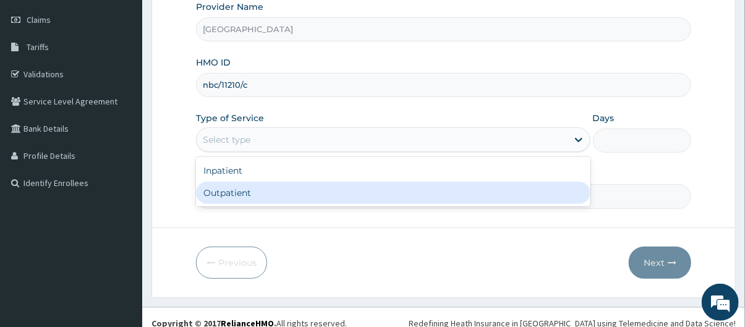
click at [347, 194] on div "Outpatient" at bounding box center [393, 193] width 394 height 22
type input "1"
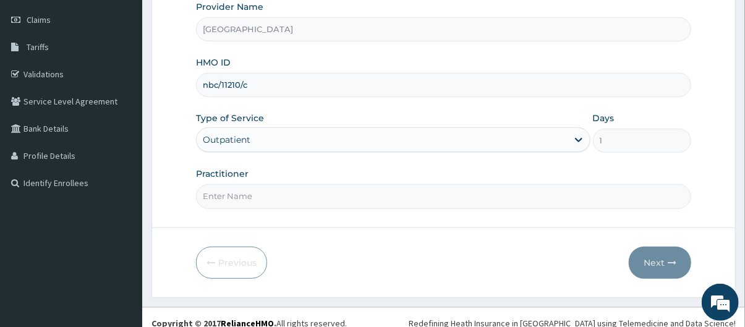
click at [347, 198] on input "Practitioner" at bounding box center [444, 196] width 496 height 24
type input "[PERSON_NAME]"
click at [671, 265] on icon "button" at bounding box center [672, 262] width 9 height 9
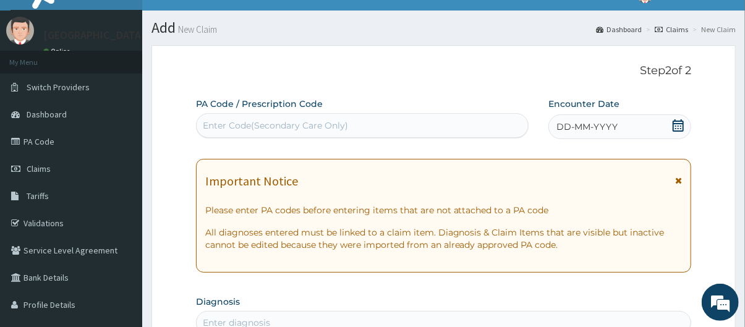
scroll to position [15, 0]
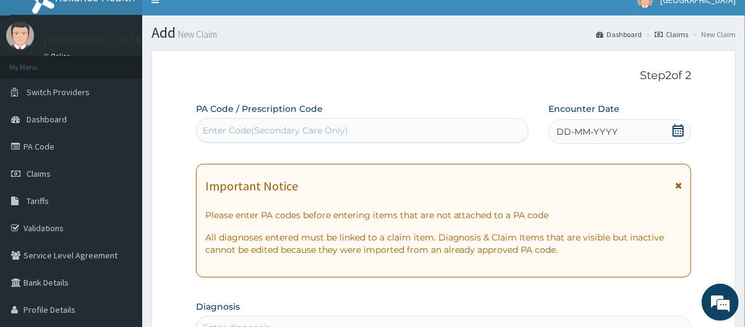
click at [679, 130] on icon at bounding box center [678, 130] width 11 height 12
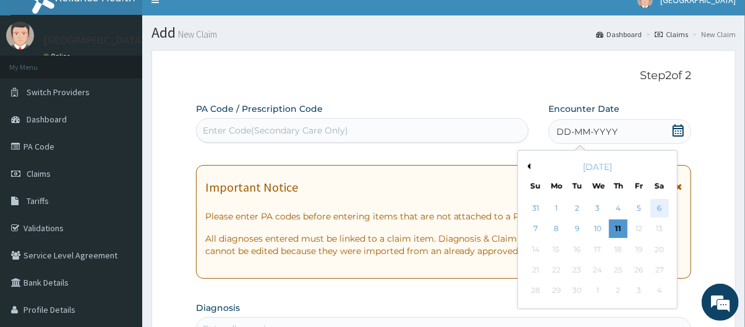
click at [656, 213] on div "6" at bounding box center [659, 208] width 19 height 19
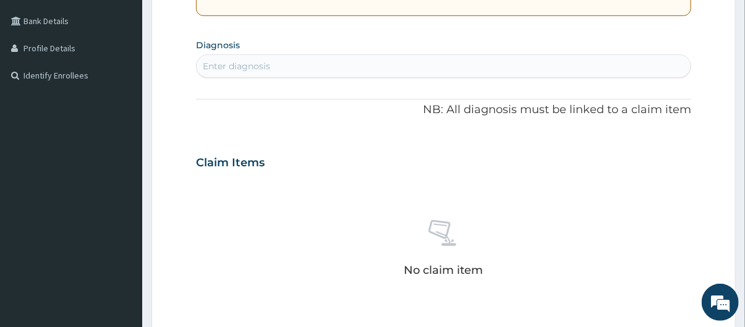
scroll to position [291, 0]
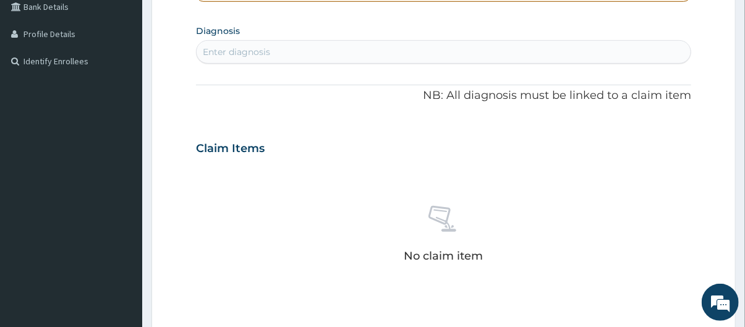
click at [386, 46] on div "Enter diagnosis" at bounding box center [444, 52] width 495 height 20
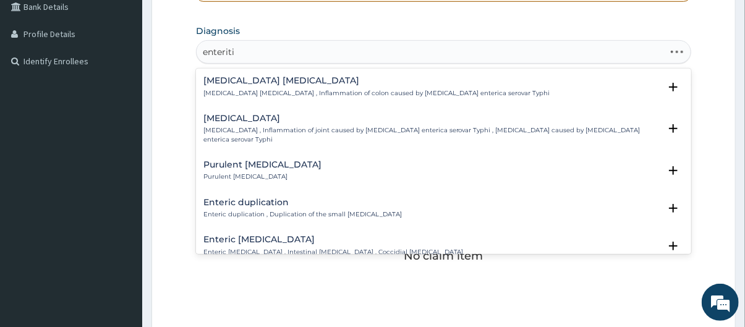
type input "[MEDICAL_DATA]"
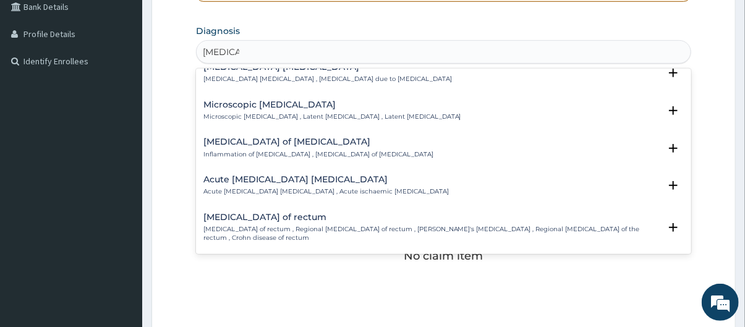
scroll to position [173, 0]
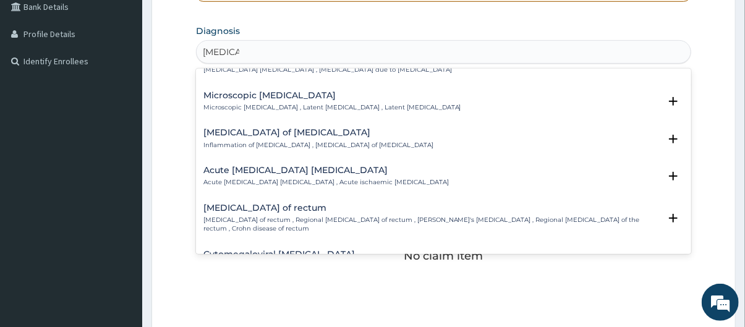
click at [400, 144] on div "Enteritis of intestine Inflammation of intestine , Enteritis of intestine" at bounding box center [443, 139] width 481 height 22
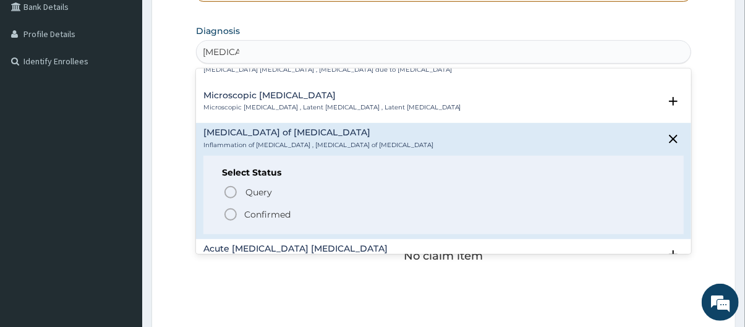
click at [276, 210] on p "Confirmed" at bounding box center [267, 214] width 46 height 12
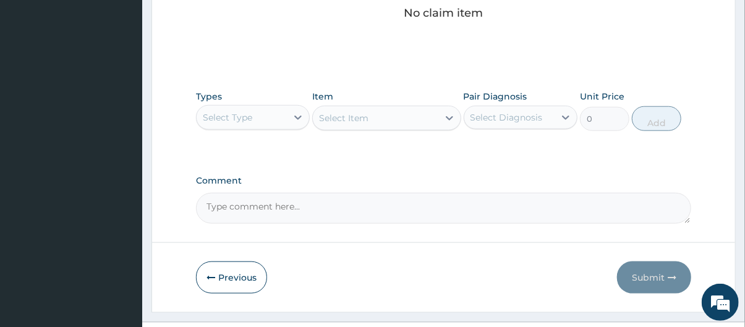
scroll to position [563, 0]
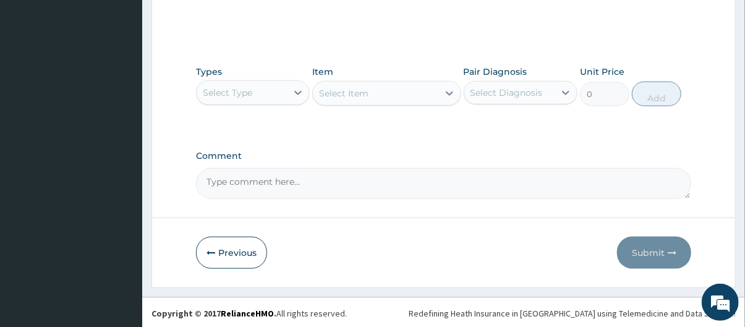
click at [258, 85] on div "Select Type" at bounding box center [242, 93] width 90 height 20
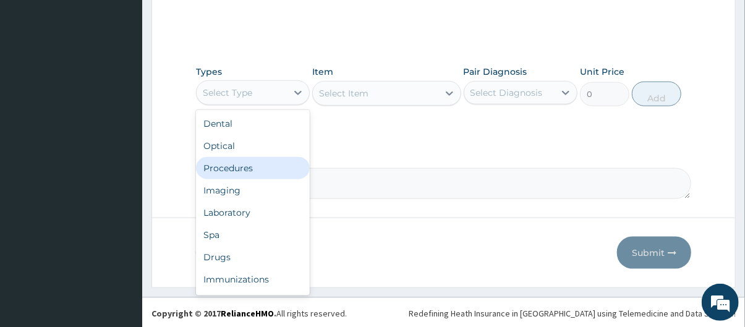
click at [264, 166] on div "Procedures" at bounding box center [253, 168] width 114 height 22
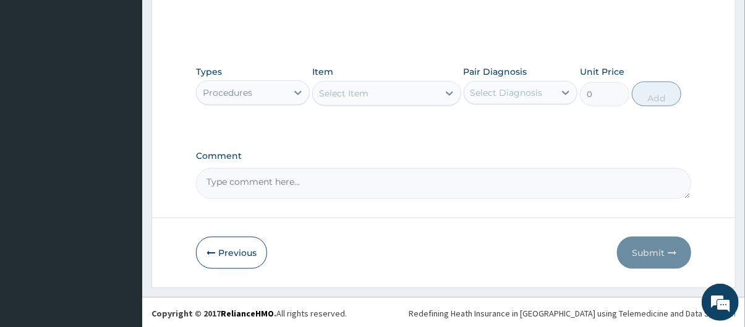
click at [407, 96] on div "Select Item" at bounding box center [375, 93] width 125 height 20
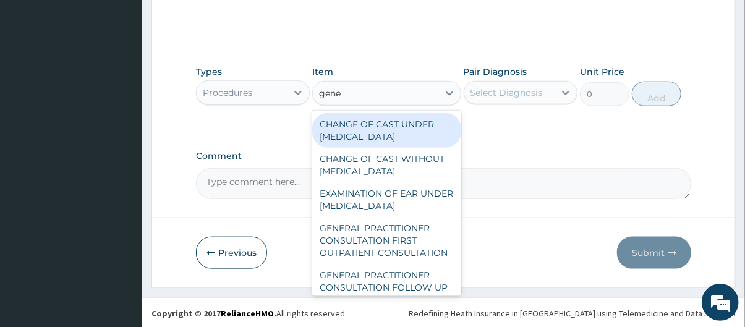
type input "gener"
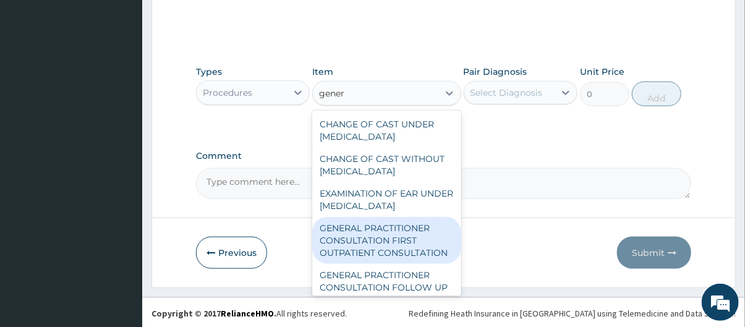
click at [398, 239] on div "GENERAL PRACTITIONER CONSULTATION FIRST OUTPATIENT CONSULTATION" at bounding box center [386, 240] width 148 height 47
type input "3795"
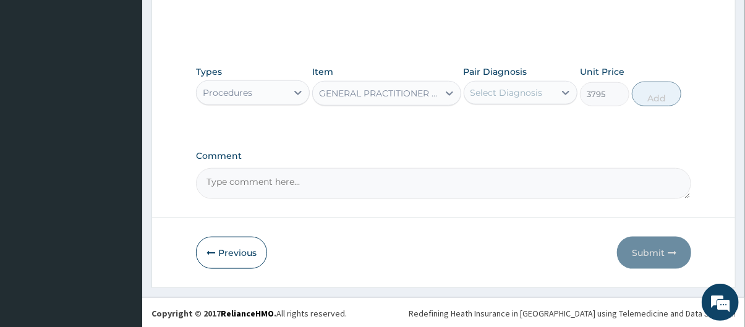
click at [505, 88] on div "Select Diagnosis" at bounding box center [506, 93] width 72 height 12
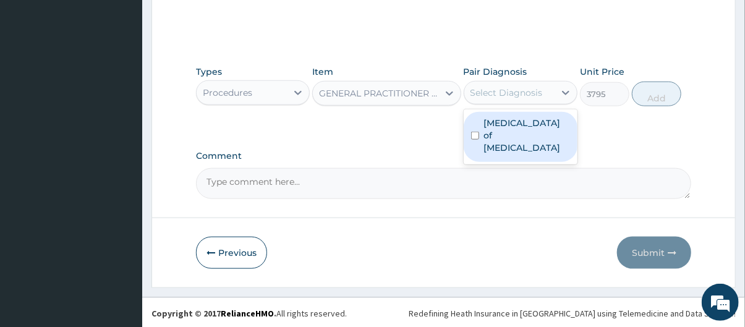
click at [528, 135] on label "Enteritis of intestine" at bounding box center [527, 135] width 86 height 37
checkbox input "true"
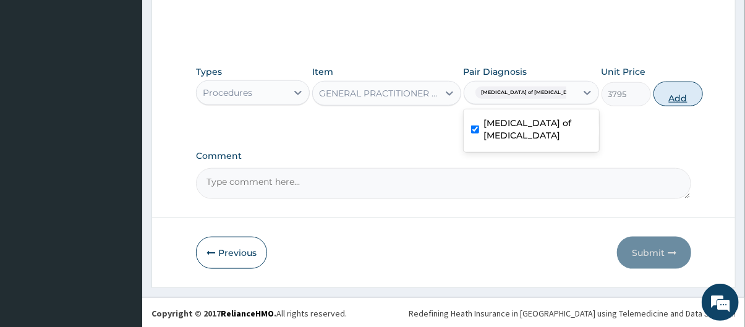
click at [669, 91] on button "Add" at bounding box center [677, 94] width 49 height 25
type input "0"
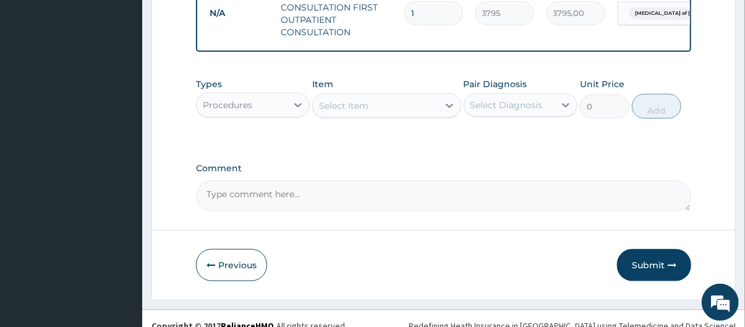
click at [280, 113] on div "Procedures" at bounding box center [242, 105] width 90 height 20
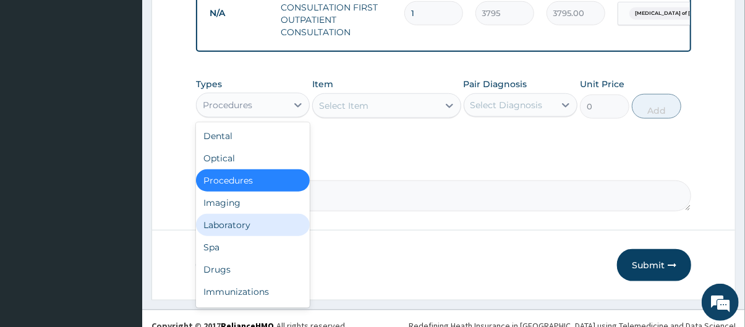
click at [252, 236] on div "Laboratory" at bounding box center [253, 225] width 114 height 22
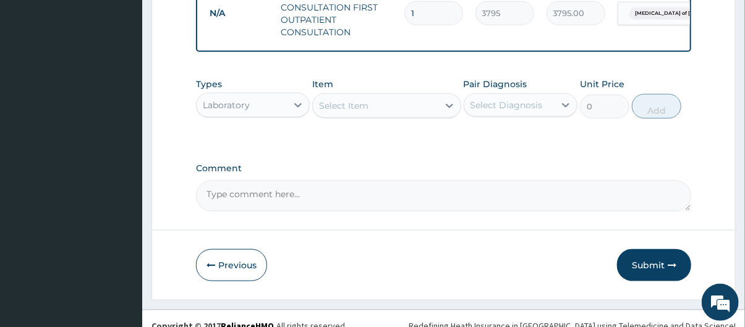
click at [383, 111] on div "Select Item" at bounding box center [375, 106] width 125 height 20
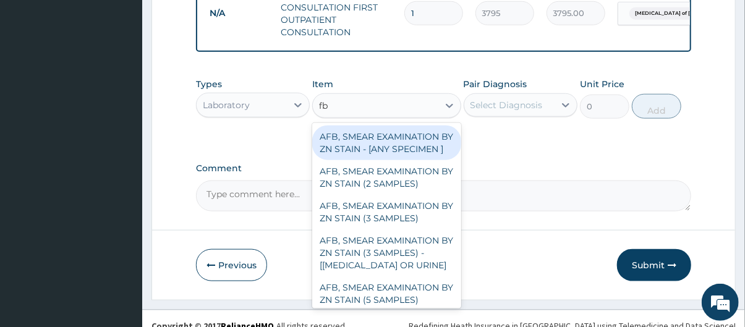
type input "fbc"
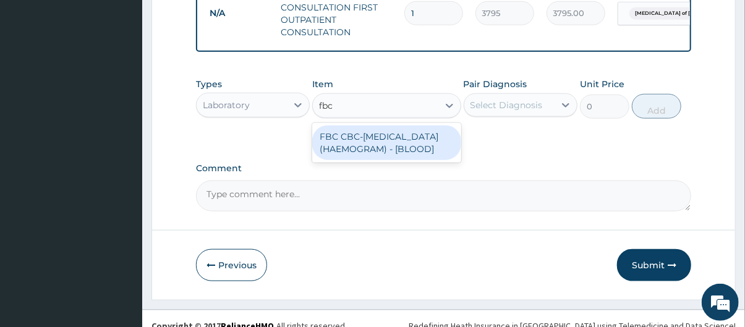
click at [412, 155] on div "FBC CBC-COMPLETE BLOOD COUNT (HAEMOGRAM) - [BLOOD]" at bounding box center [386, 142] width 148 height 35
type input "4600"
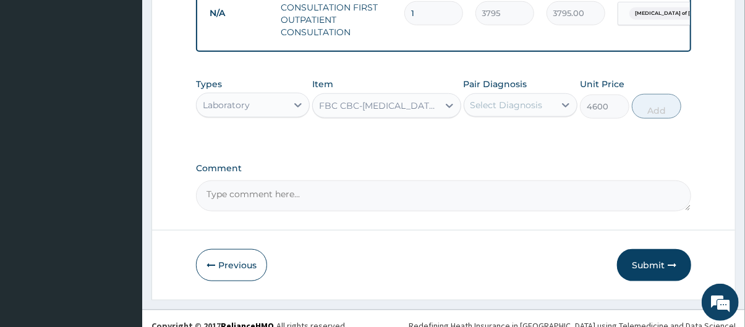
click at [537, 110] on div "Select Diagnosis" at bounding box center [506, 105] width 72 height 12
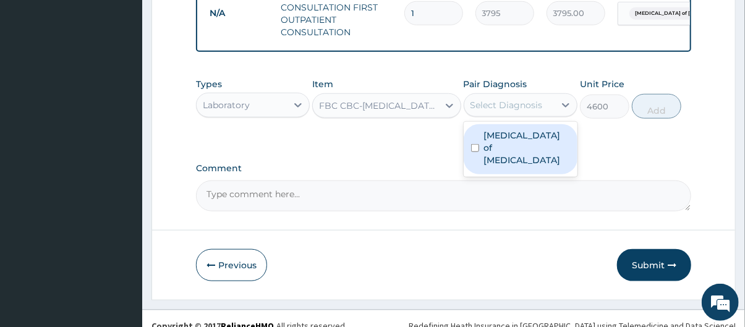
click at [536, 149] on label "Enteritis of intestine" at bounding box center [527, 147] width 86 height 37
checkbox input "true"
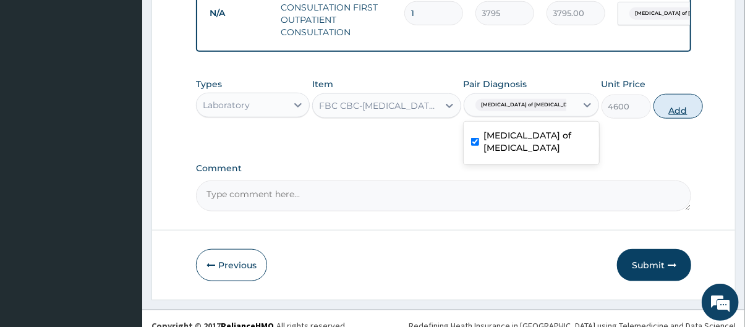
click at [665, 117] on button "Add" at bounding box center [677, 106] width 49 height 25
type input "0"
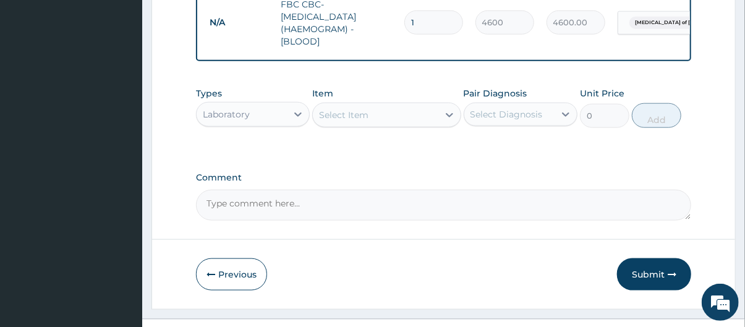
scroll to position [590, 0]
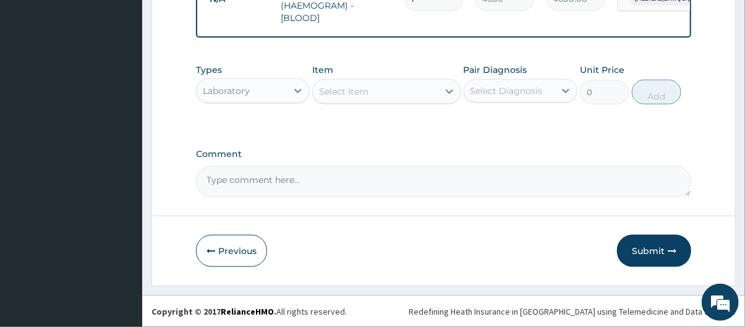
click at [236, 88] on div "Laboratory" at bounding box center [226, 91] width 47 height 12
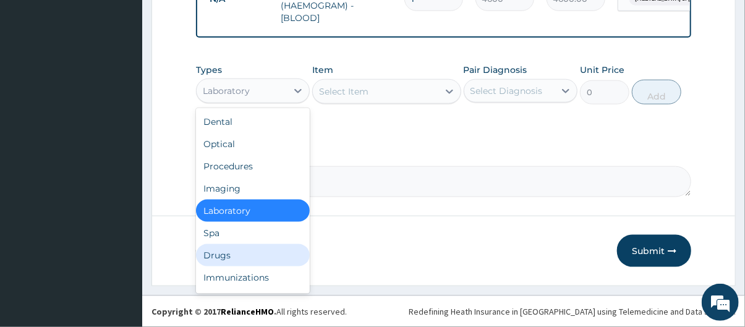
click at [251, 260] on div "Drugs" at bounding box center [253, 255] width 114 height 22
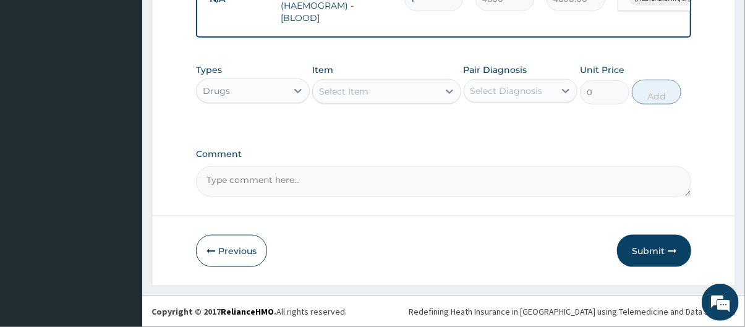
click at [373, 98] on div "Select Item" at bounding box center [375, 92] width 125 height 20
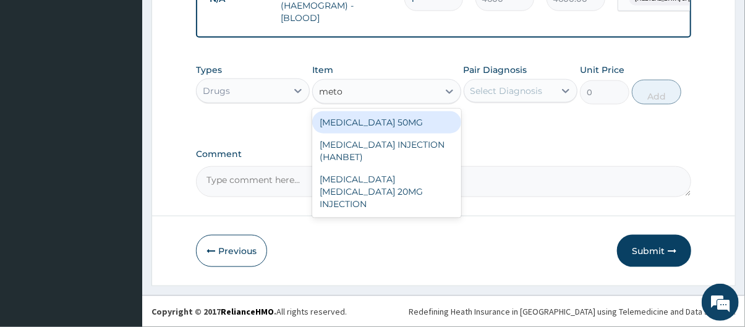
type input "metoc"
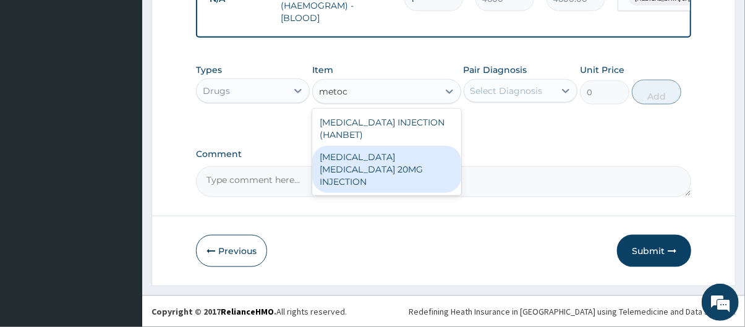
click at [409, 176] on div "MAXOLON METOCLOPRAMIDE 20MG INJECTION" at bounding box center [386, 169] width 148 height 47
type input "88.55"
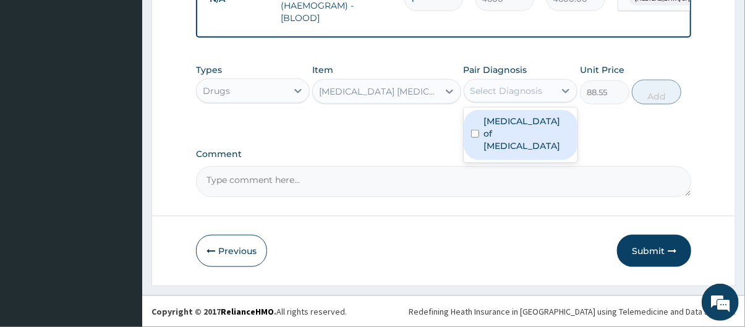
click at [526, 97] on div "Select Diagnosis" at bounding box center [506, 91] width 72 height 12
click at [537, 132] on label "Enteritis of intestine" at bounding box center [527, 133] width 86 height 37
checkbox input "true"
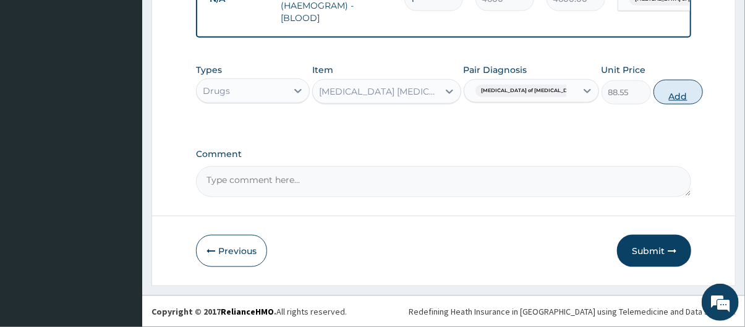
click at [659, 98] on button "Add" at bounding box center [677, 92] width 49 height 25
type input "0"
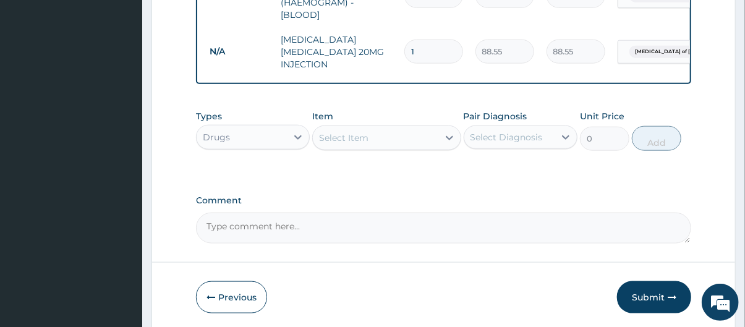
click at [331, 138] on div "Select Item" at bounding box center [375, 138] width 125 height 20
type input "cefi"
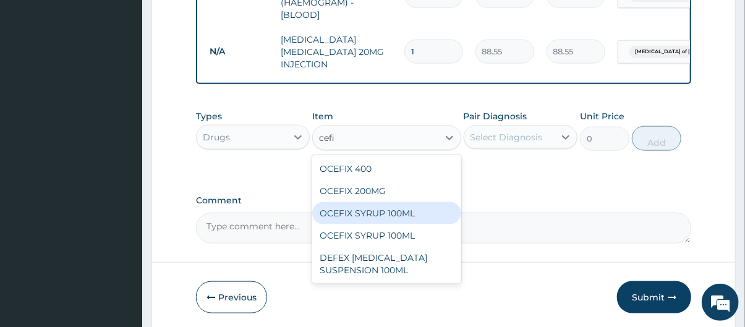
click at [389, 218] on div "OCEFIX SYRUP 100ML" at bounding box center [386, 213] width 148 height 22
type input "2530"
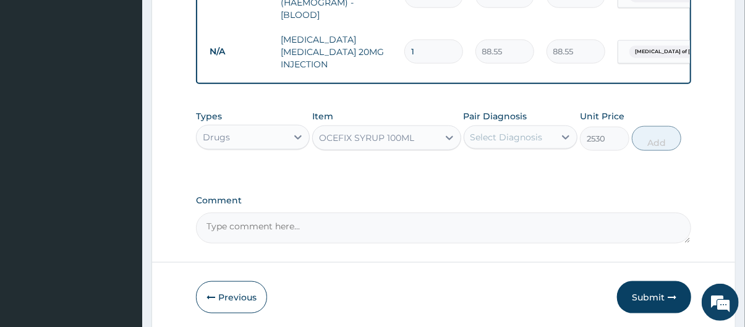
click at [530, 149] on div "Select Diagnosis" at bounding box center [521, 136] width 114 height 23
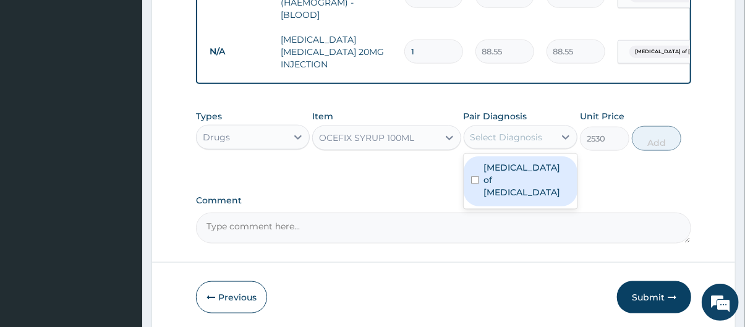
click at [534, 184] on label "Enteritis of intestine" at bounding box center [527, 179] width 86 height 37
checkbox input "true"
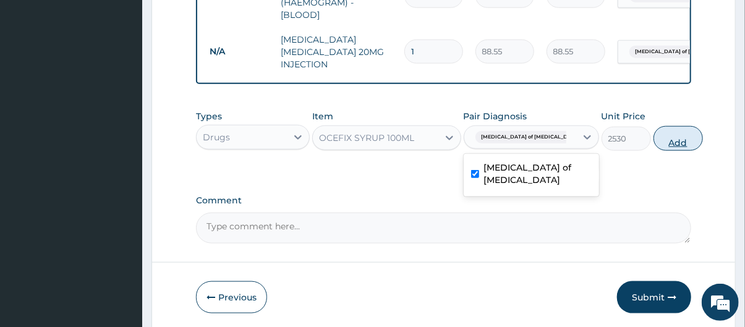
click at [656, 148] on button "Add" at bounding box center [677, 138] width 49 height 25
type input "0"
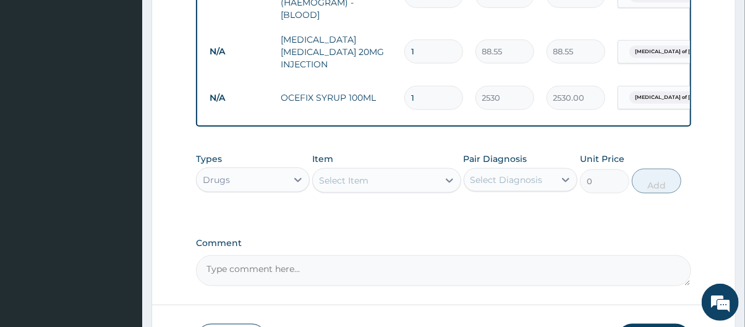
click at [365, 187] on div "Select Item" at bounding box center [343, 180] width 49 height 12
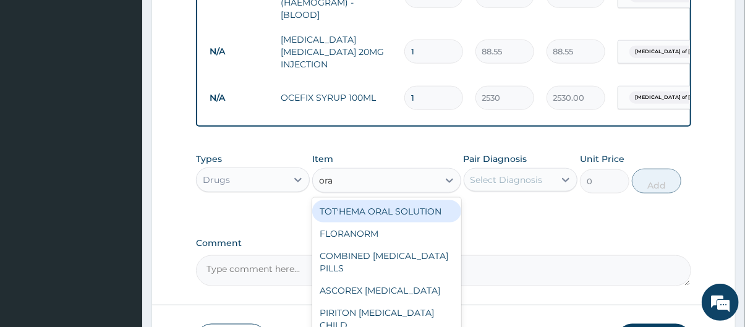
type input "oral"
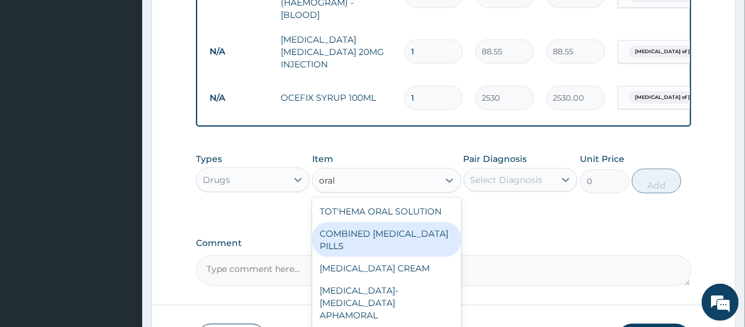
click at [376, 232] on div "COMBINED ORAL CONTRACEPTIVE PILLS" at bounding box center [386, 240] width 148 height 35
type input "63.25"
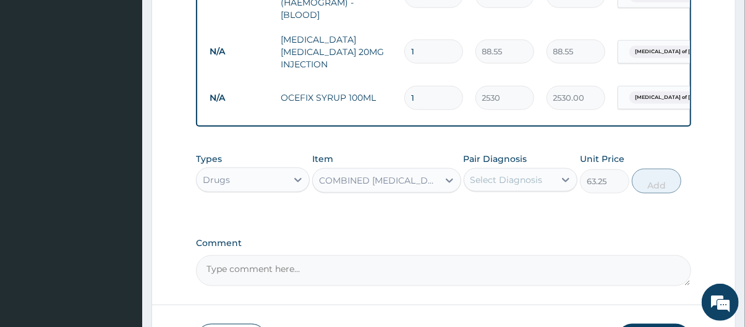
click at [370, 187] on div "COMBINED ORAL CONTRACEPTIVE PILLS" at bounding box center [379, 180] width 120 height 12
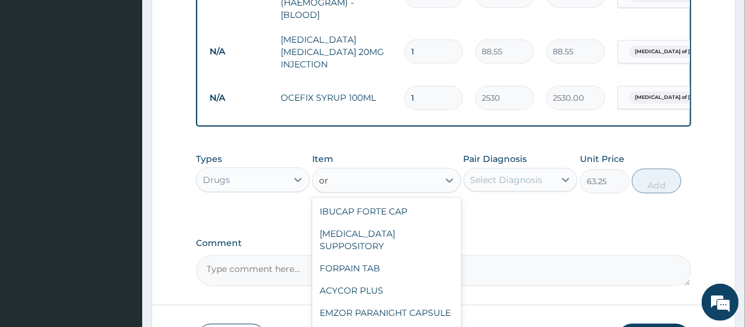
scroll to position [751, 0]
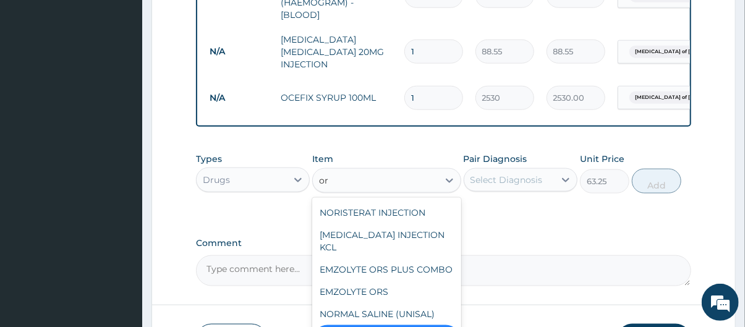
type input "ora"
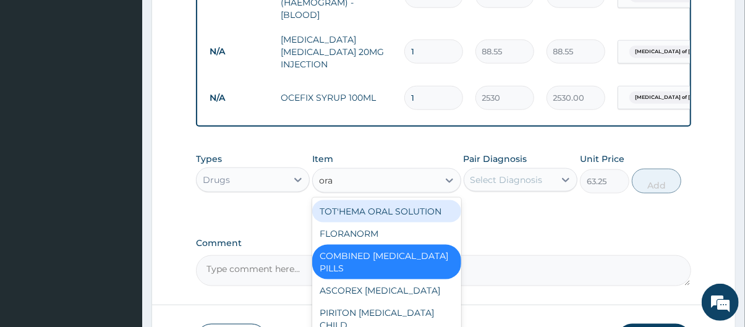
click at [382, 216] on div "TOT'HEMA ORAL SOLUTION" at bounding box center [386, 211] width 148 height 22
type input "759"
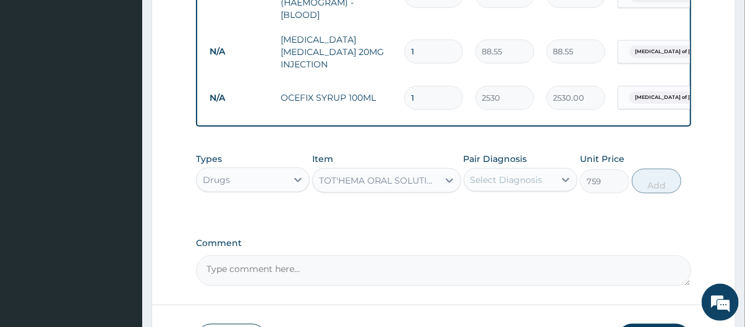
click at [519, 190] on div "Select Diagnosis" at bounding box center [509, 180] width 90 height 20
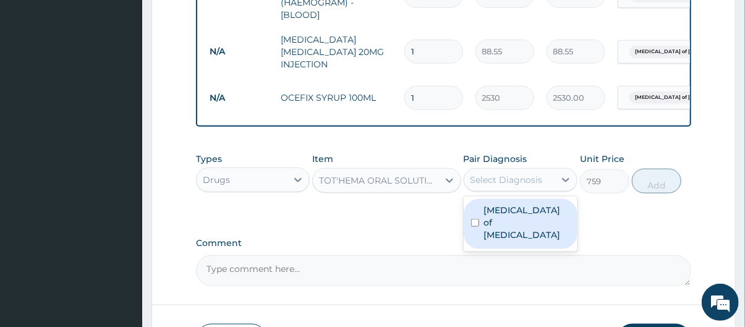
click at [524, 229] on label "Enteritis of intestine" at bounding box center [527, 222] width 86 height 37
checkbox input "true"
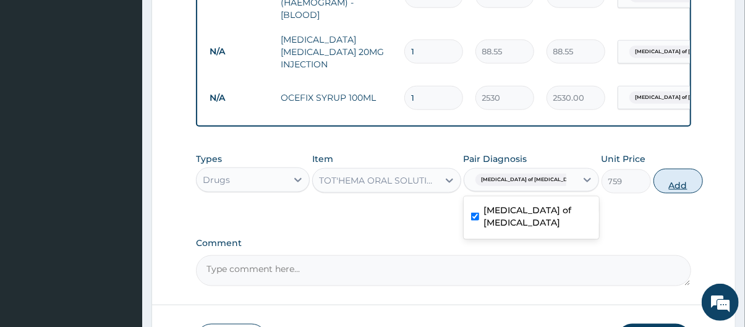
click at [673, 188] on button "Add" at bounding box center [677, 181] width 49 height 25
type input "0"
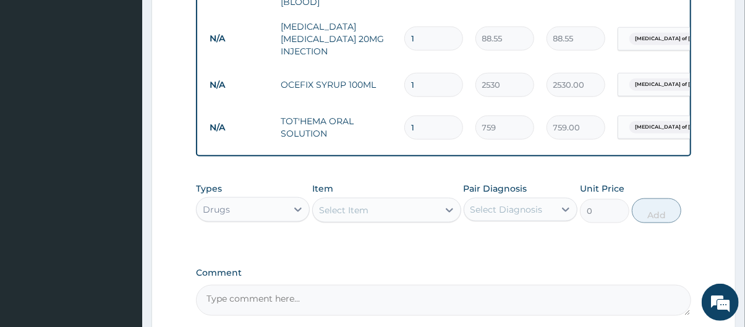
scroll to position [730, 0]
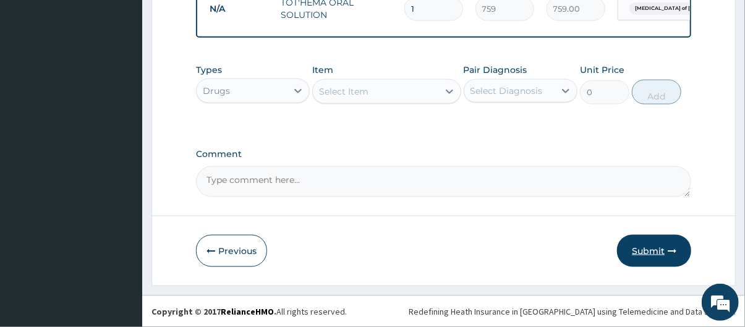
click at [650, 252] on button "Submit" at bounding box center [654, 251] width 74 height 32
